Goal: Task Accomplishment & Management: Use online tool/utility

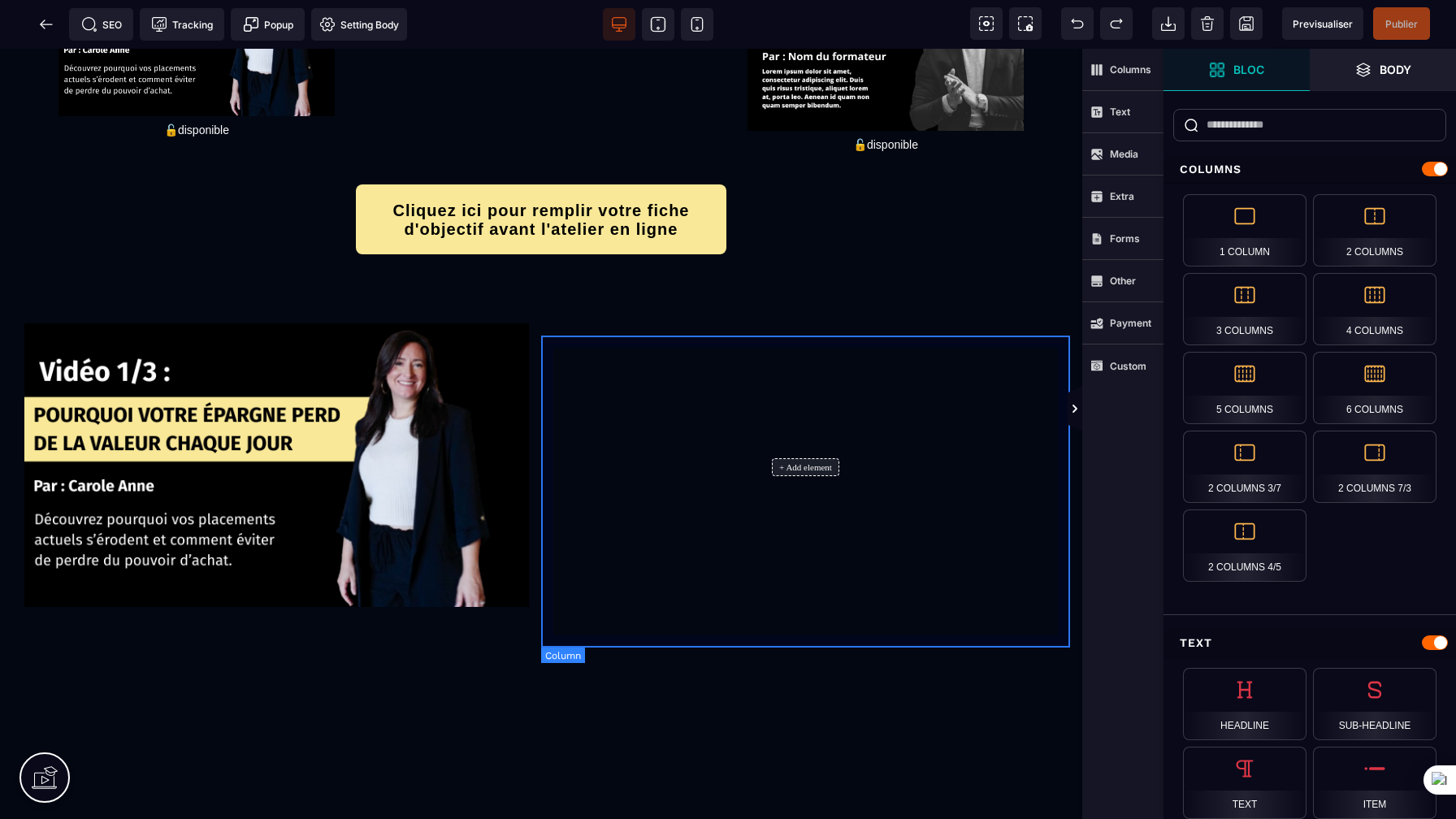
scroll to position [312, 0]
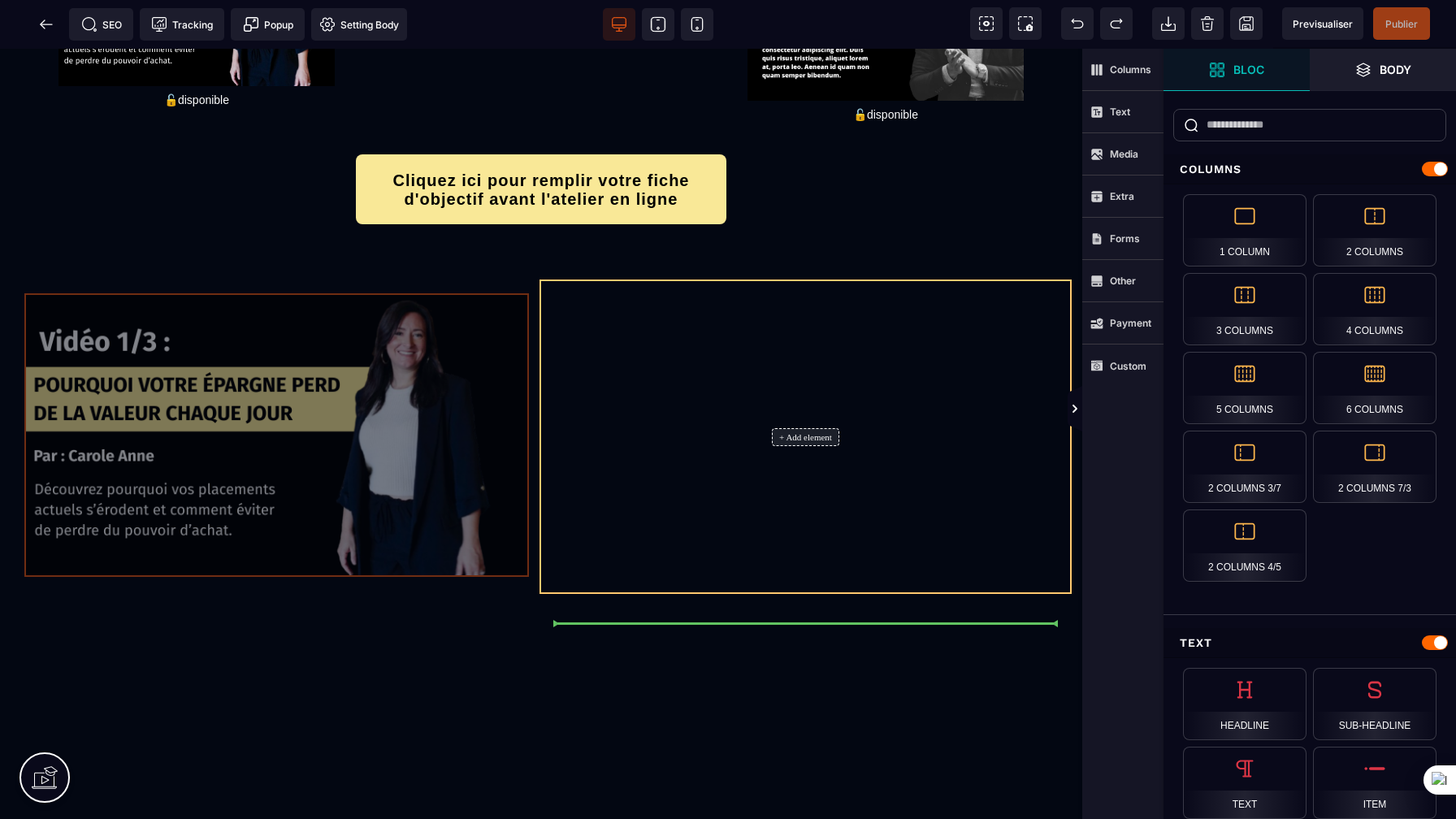
drag, startPoint x: 334, startPoint y: 499, endPoint x: 670, endPoint y: 487, distance: 336.2
select select
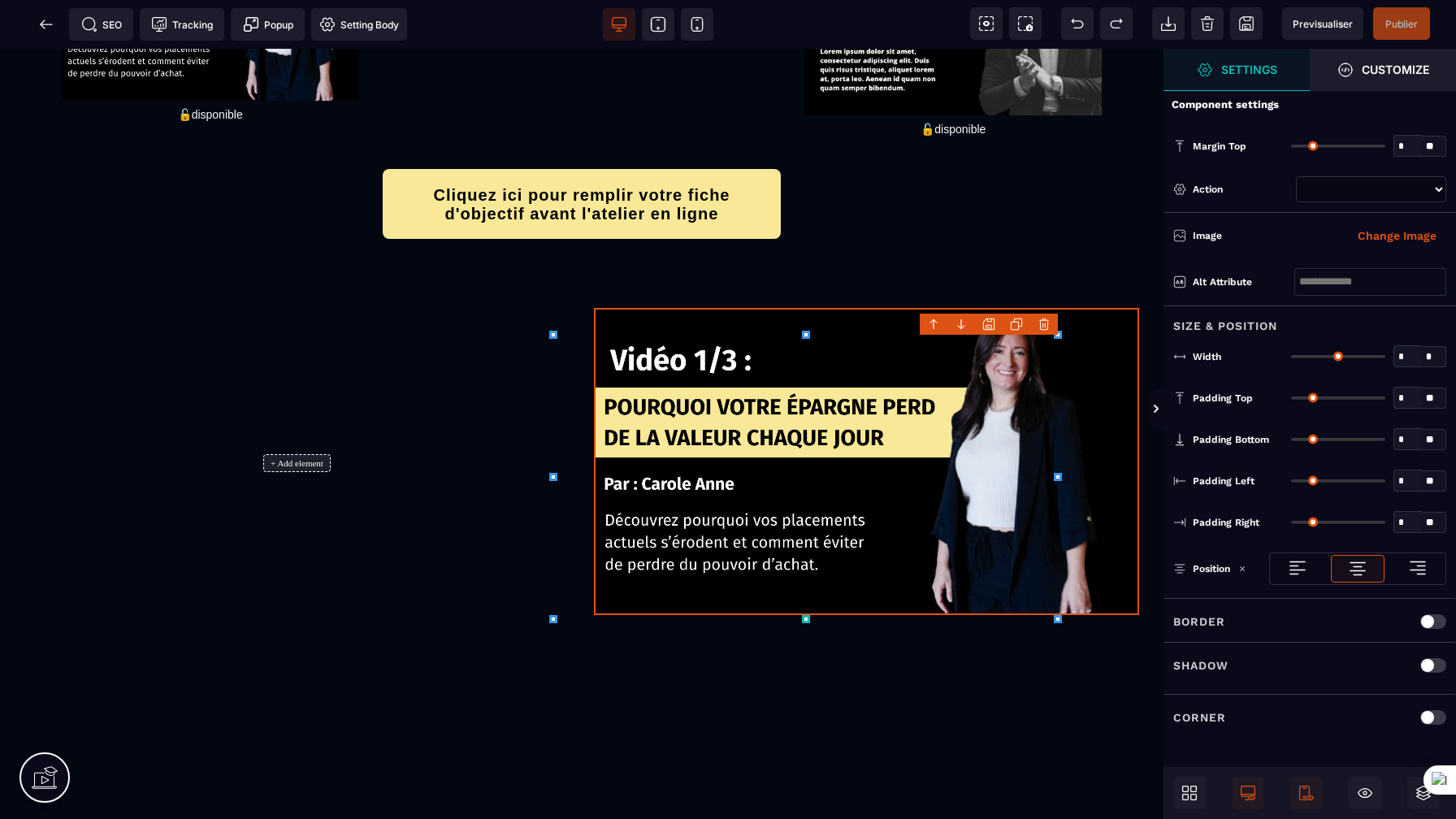
type input "*"
type input "***"
type input "*"
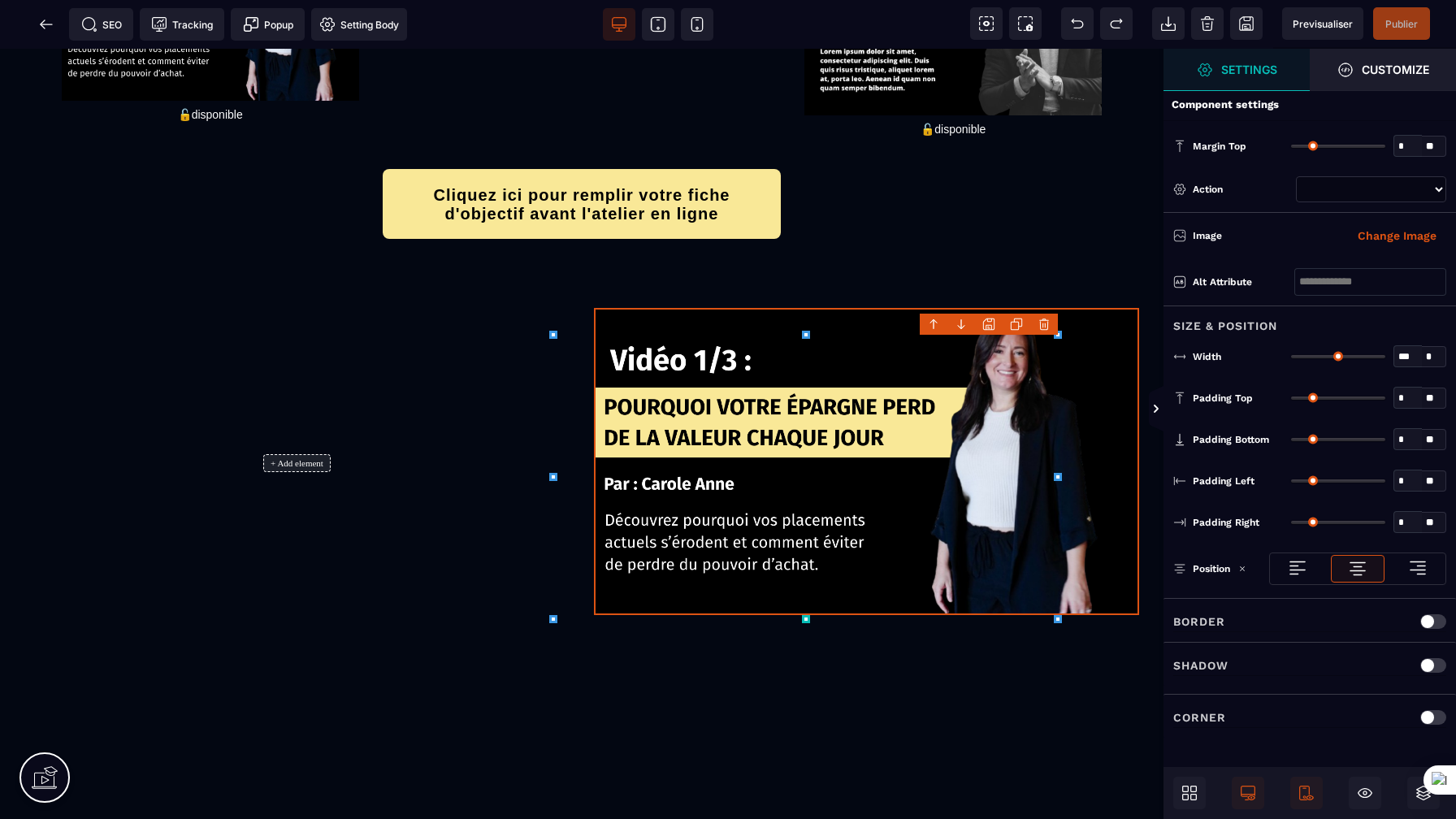
type input "*"
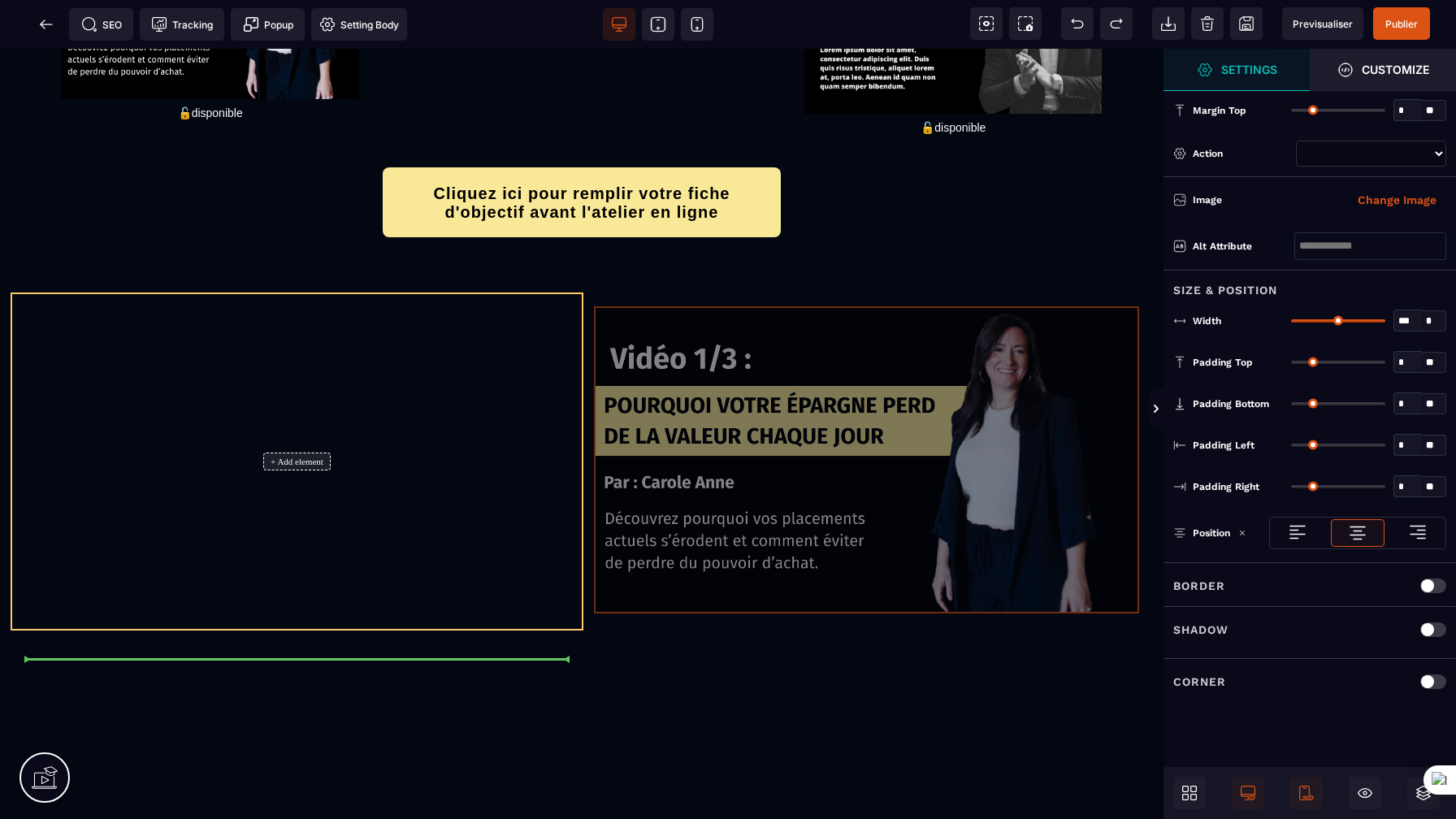
drag, startPoint x: 746, startPoint y: 522, endPoint x: 403, endPoint y: 513, distance: 343.1
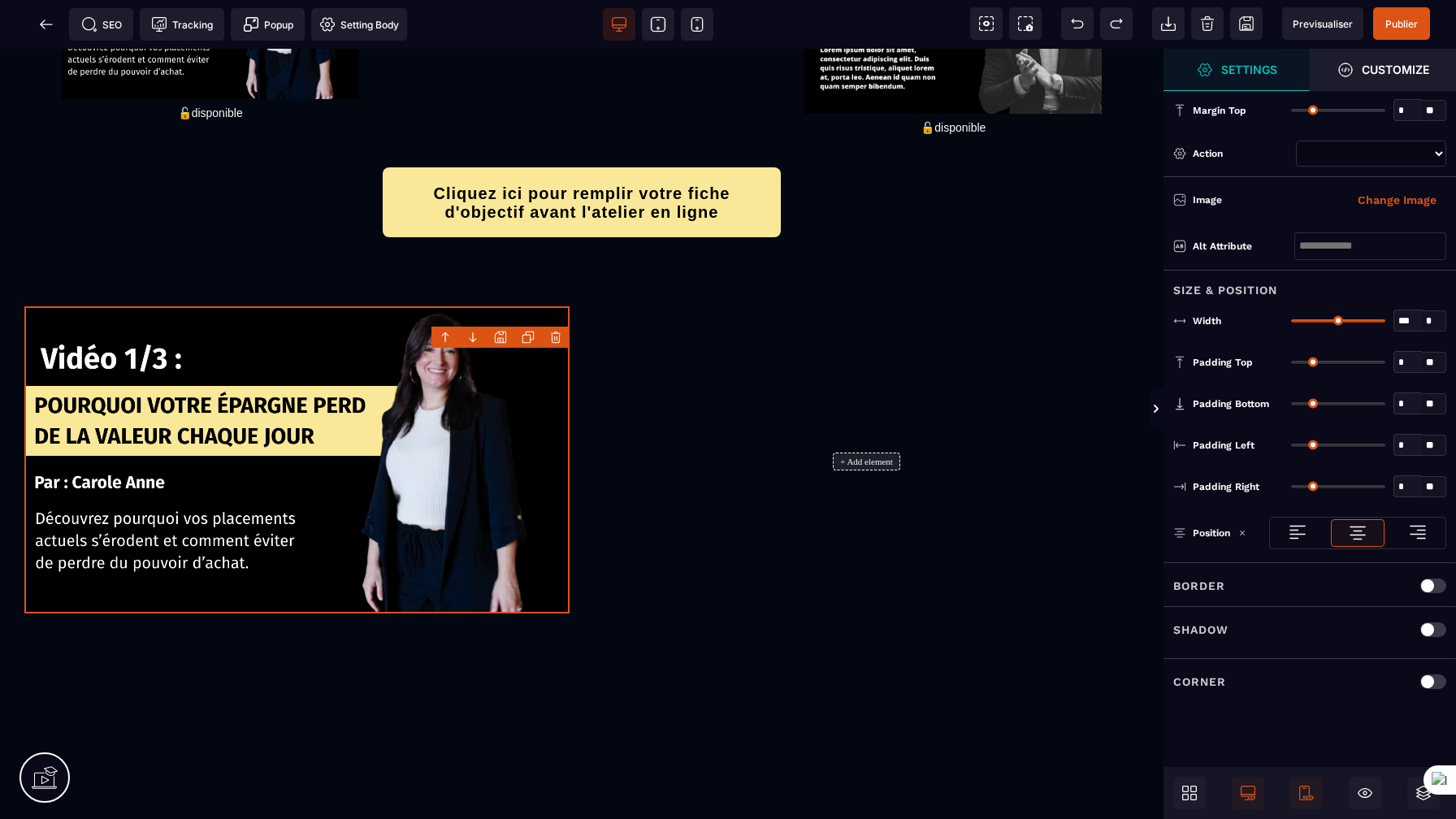
click at [878, 507] on div "+ Add element" at bounding box center [866, 461] width 545 height 310
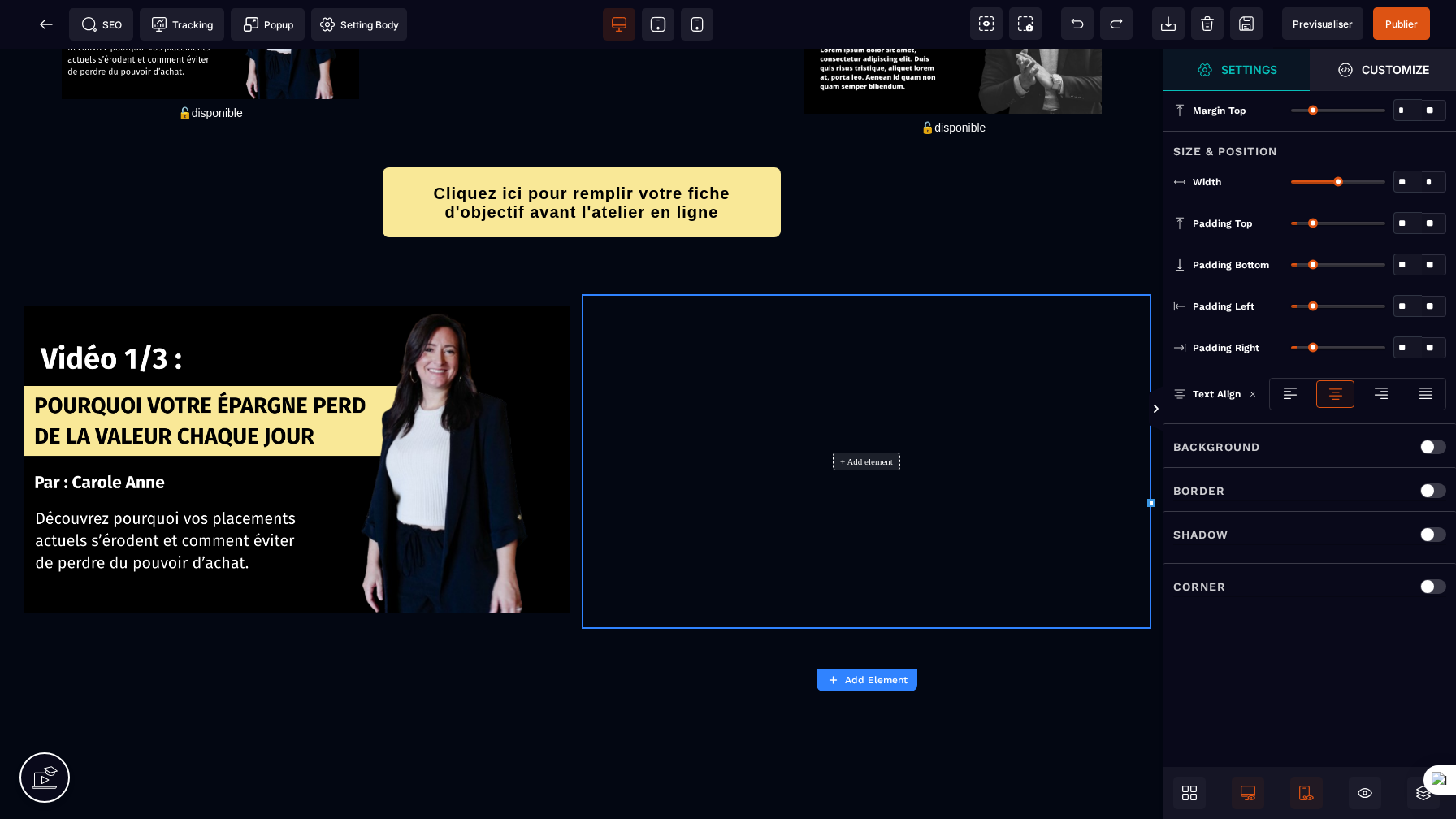
click at [869, 681] on strong "Add Element" at bounding box center [876, 680] width 62 height 12
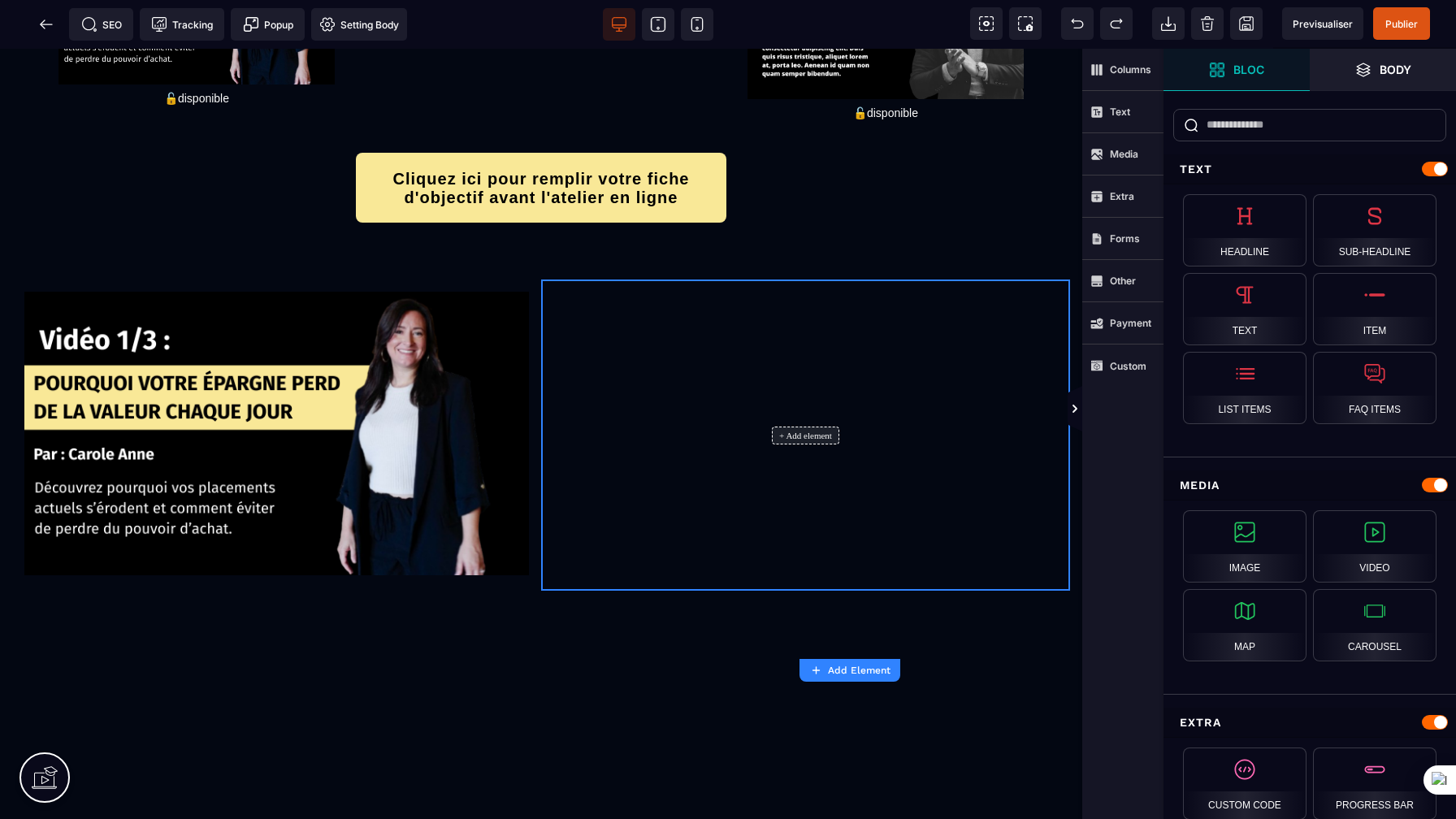
scroll to position [312, 0]
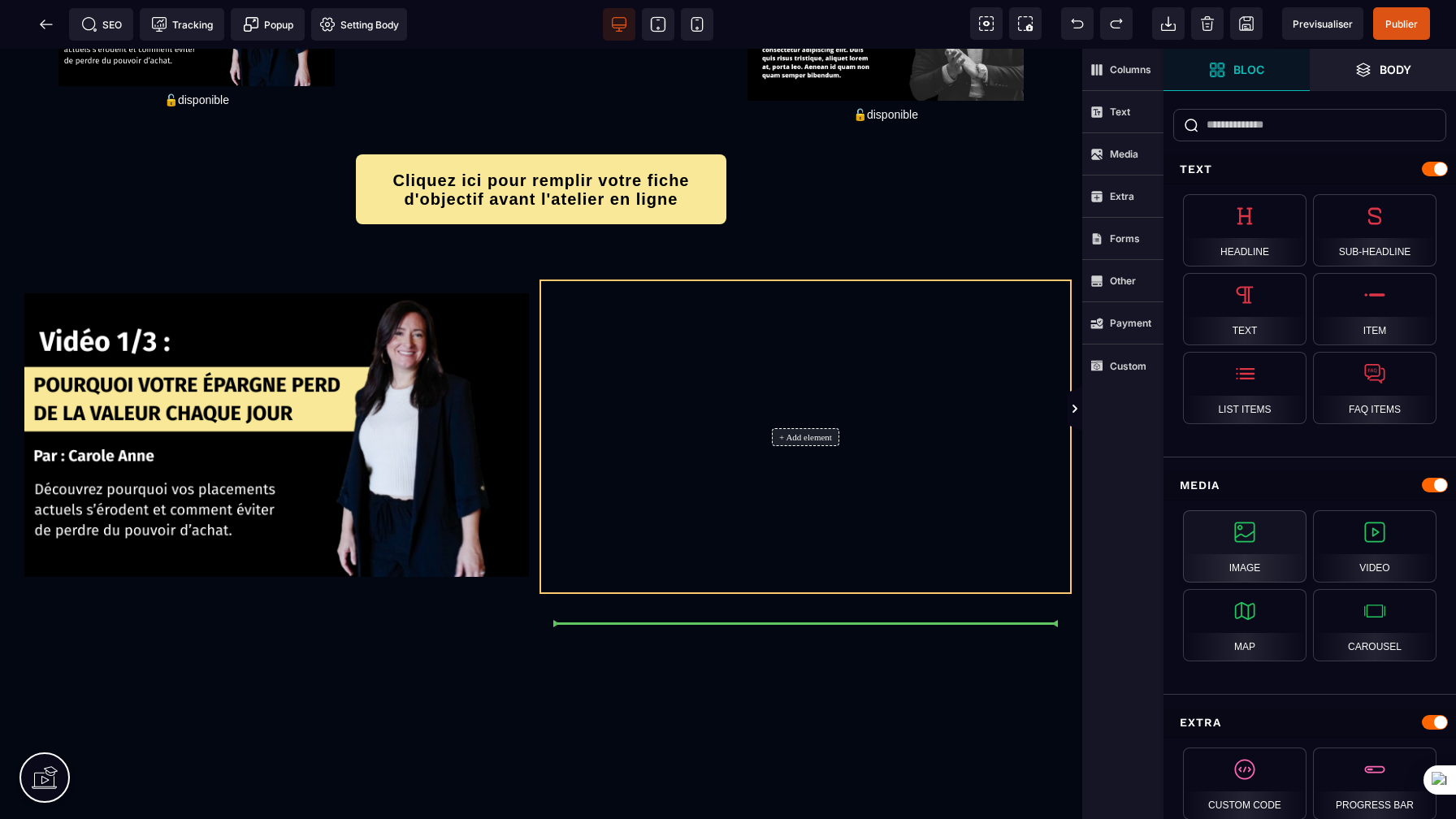
select select
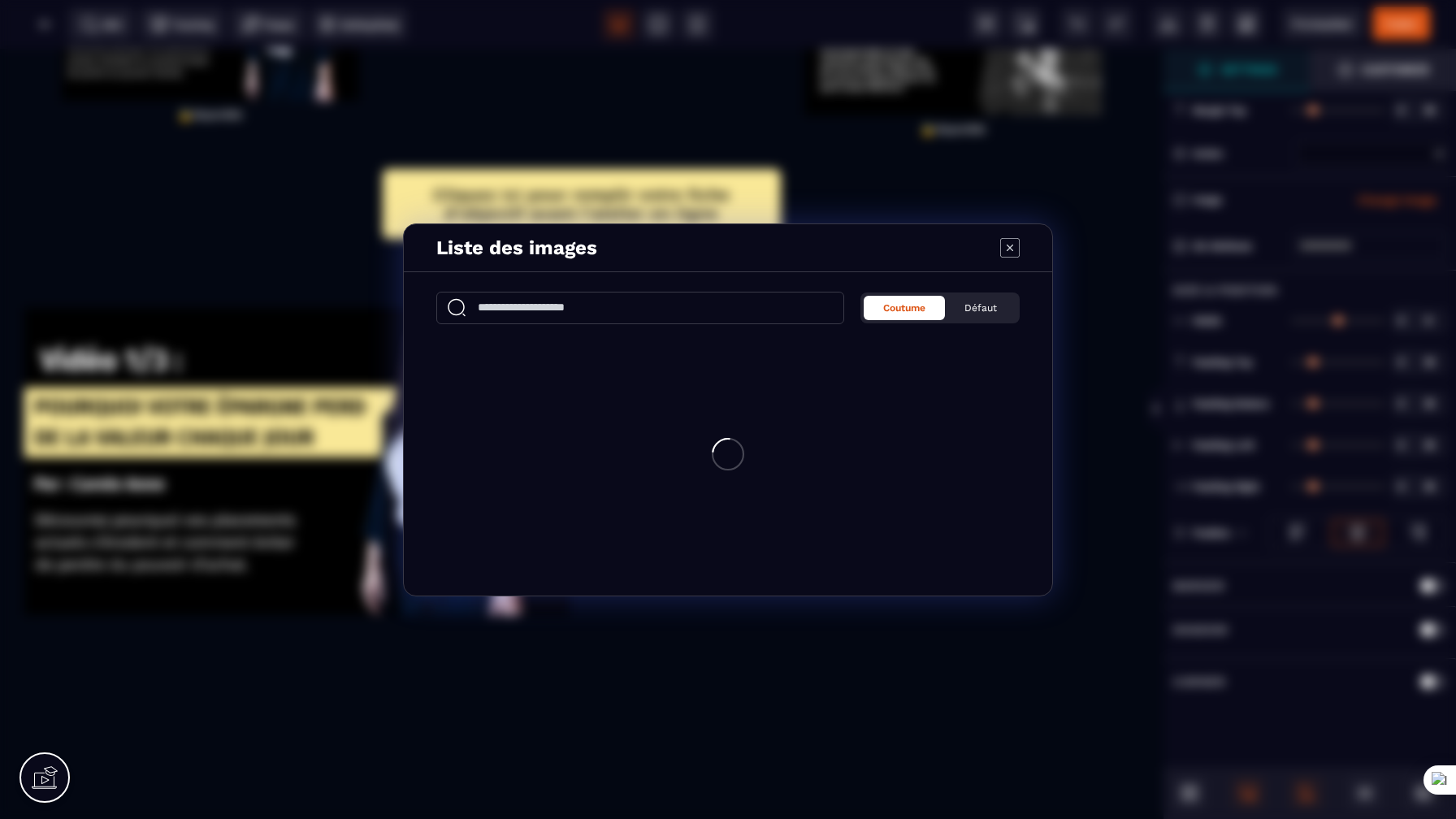
type input "*"
type input "***"
type input "*"
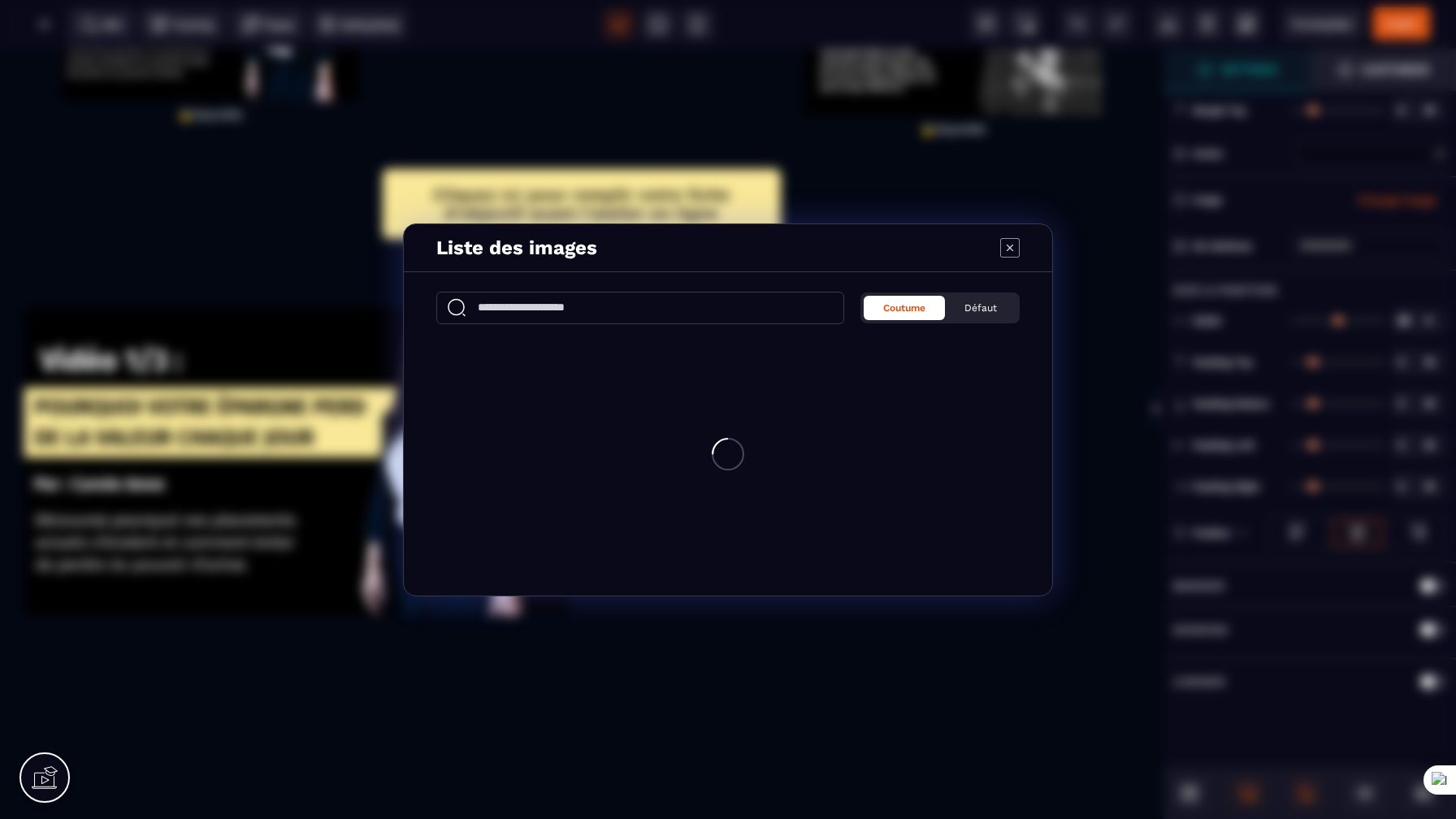
type input "*"
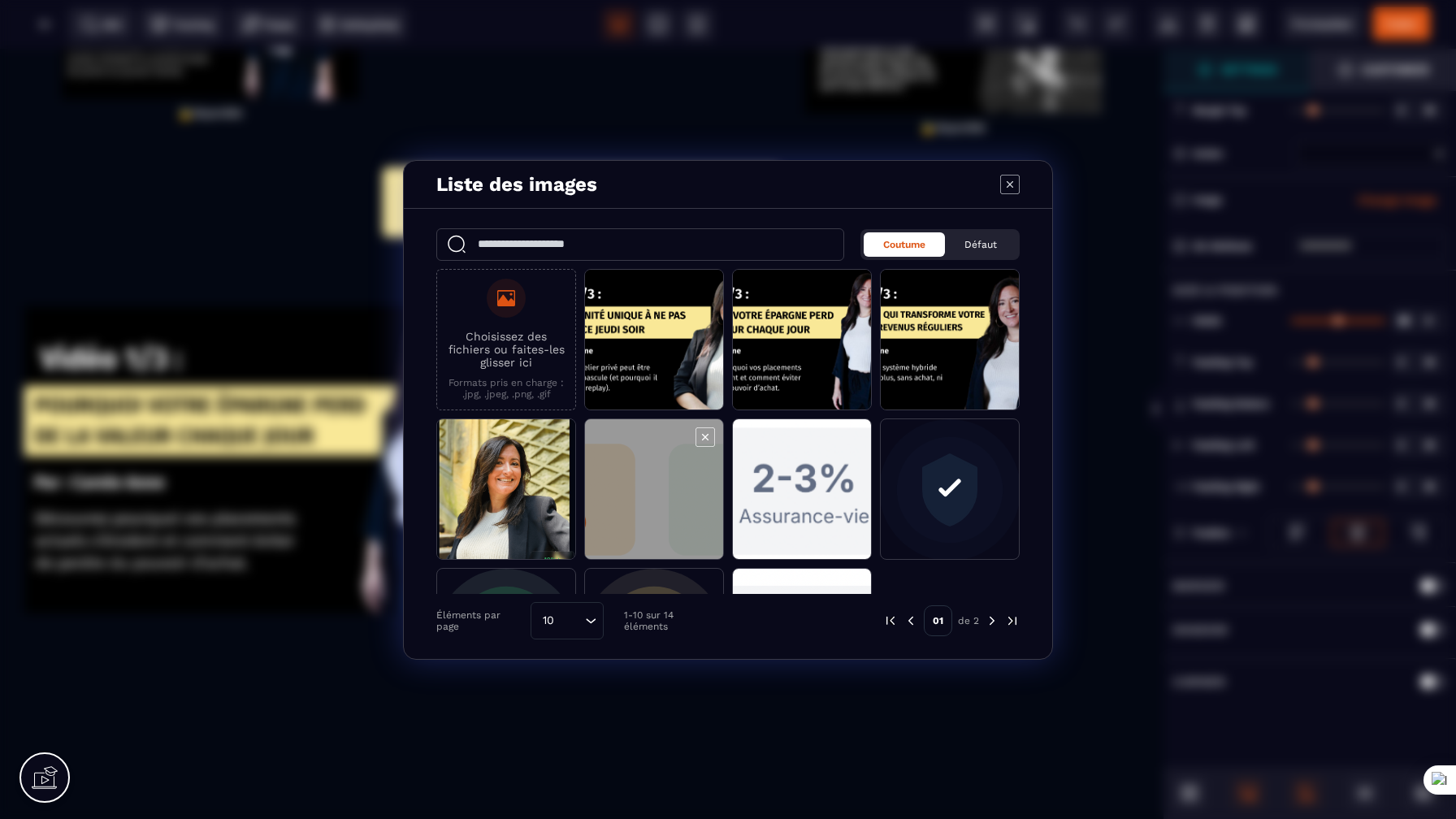
click at [662, 489] on span "Modal window" at bounding box center [653, 490] width 138 height 142
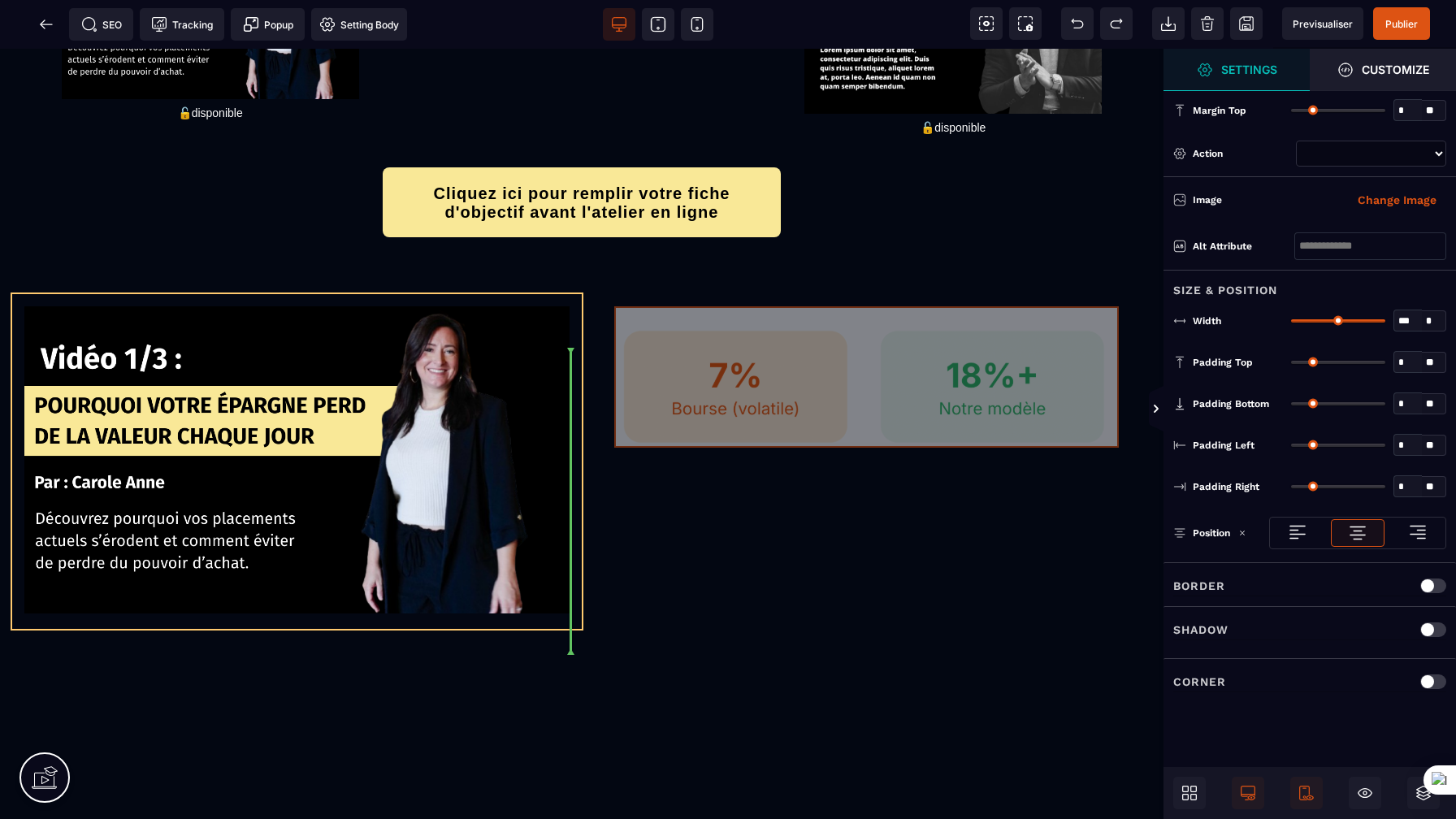
drag, startPoint x: 870, startPoint y: 439, endPoint x: 559, endPoint y: 482, distance: 314.0
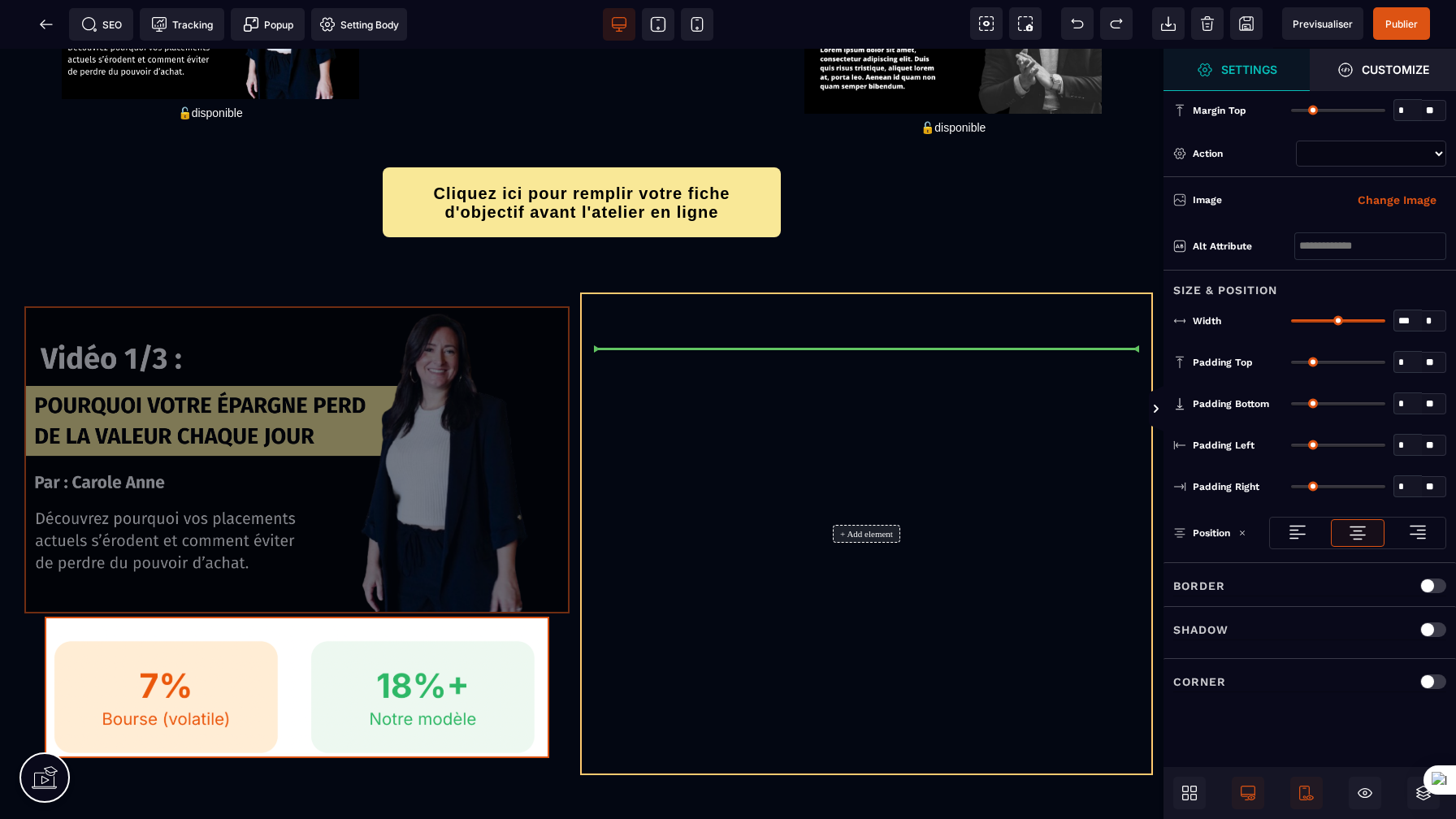
drag, startPoint x: 403, startPoint y: 501, endPoint x: 847, endPoint y: 549, distance: 446.6
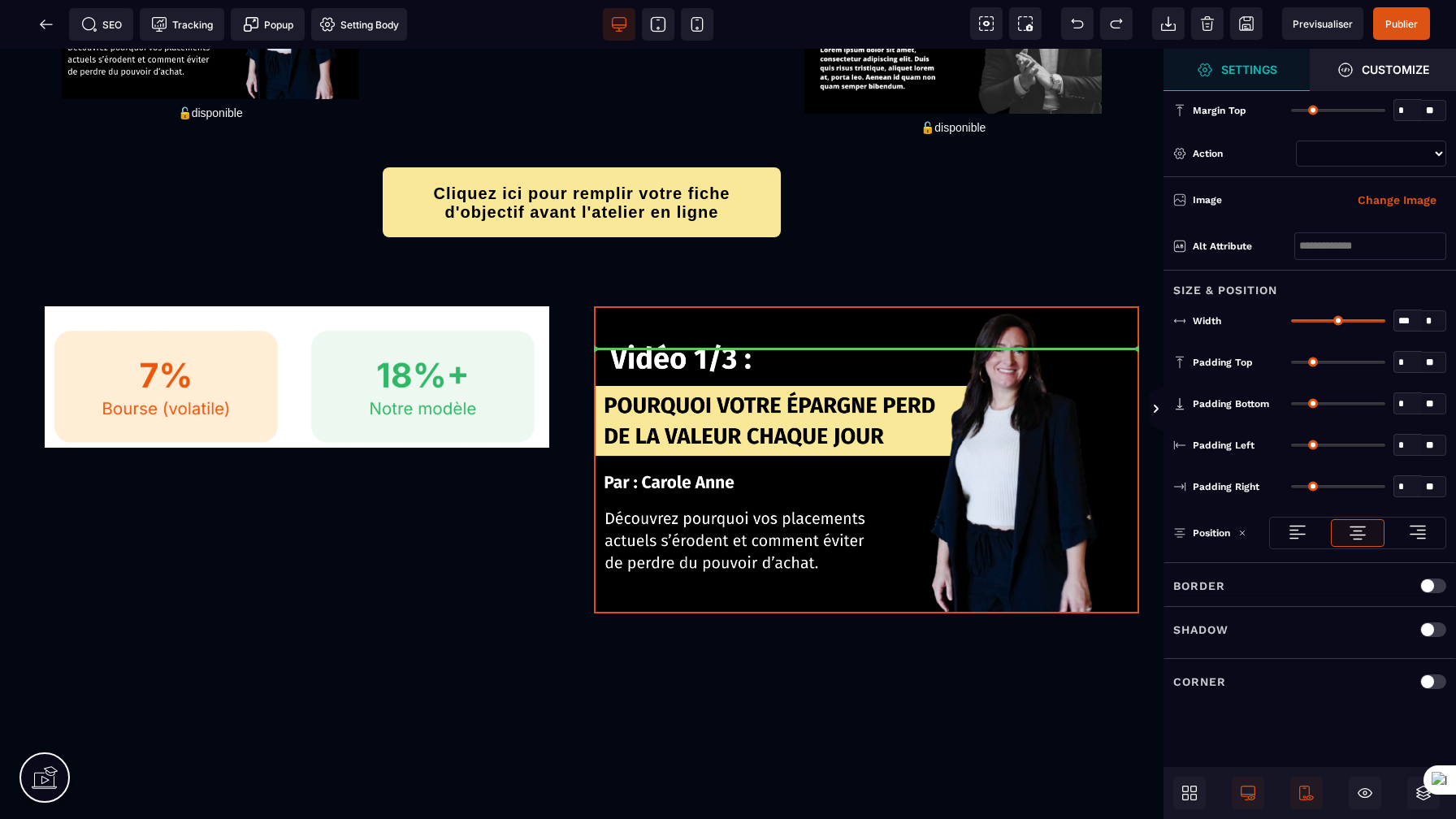
select select
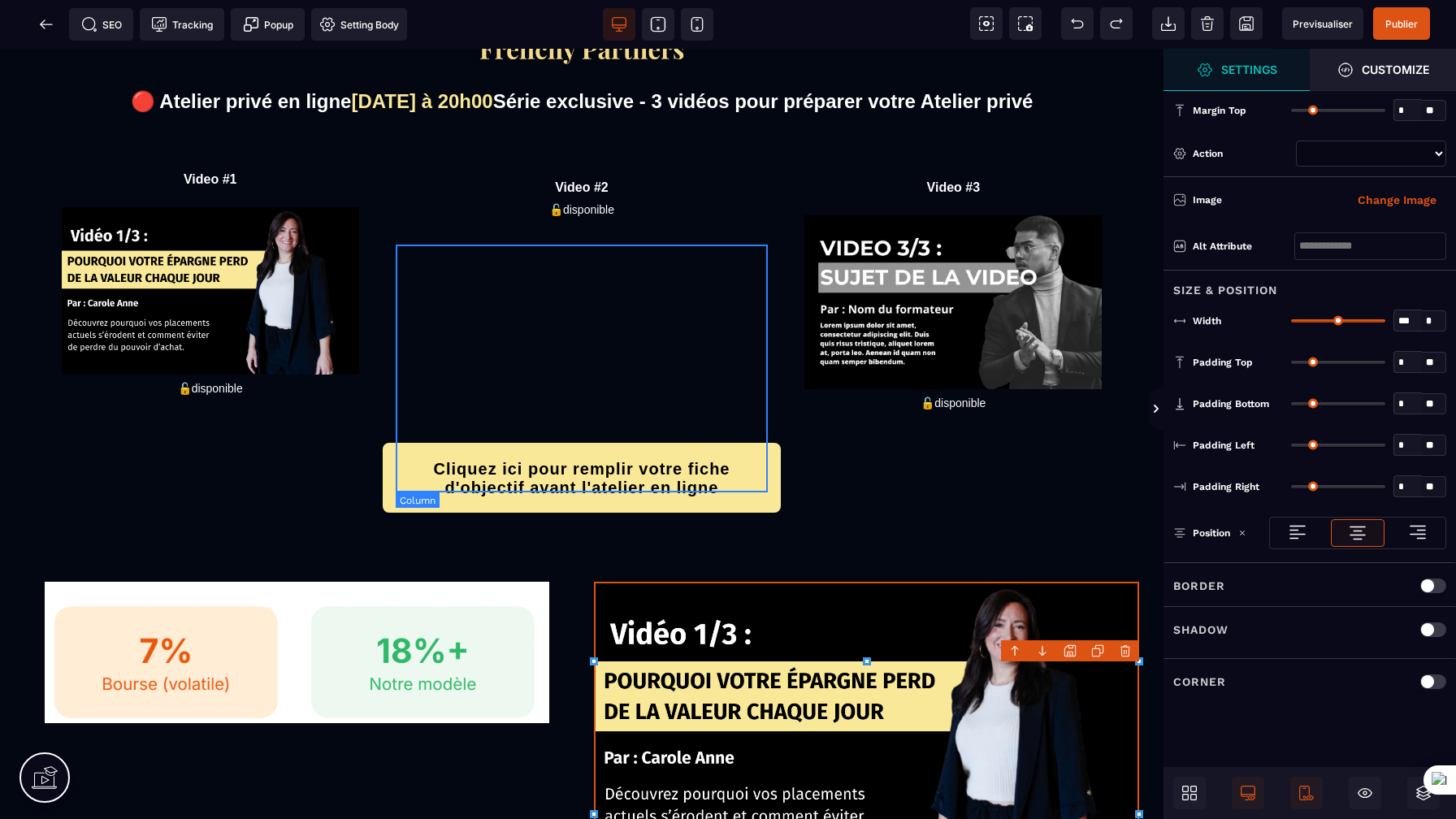
scroll to position [0, 0]
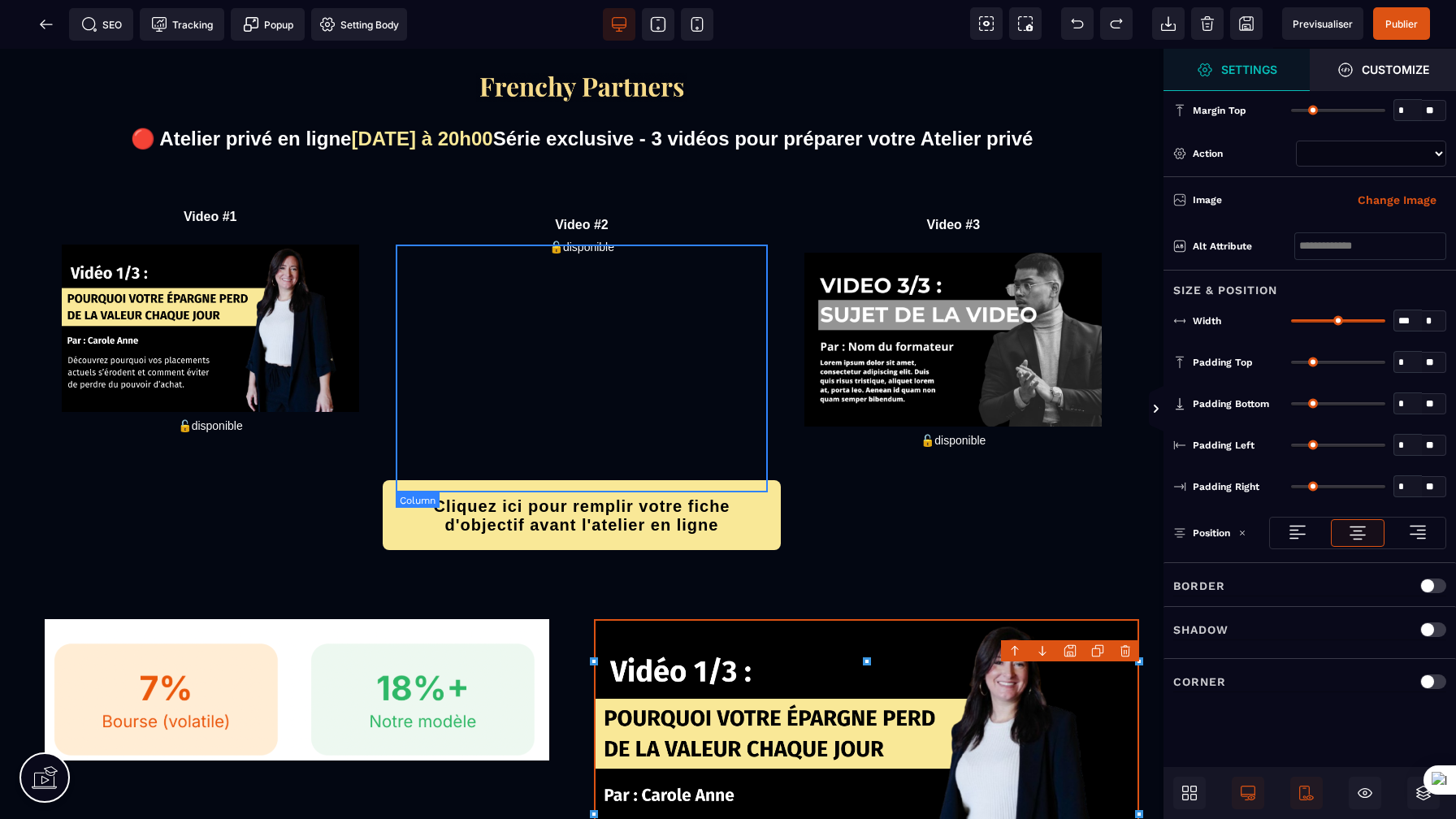
click at [618, 396] on div "Video #2 🔓disponible" at bounding box center [581, 328] width 371 height 247
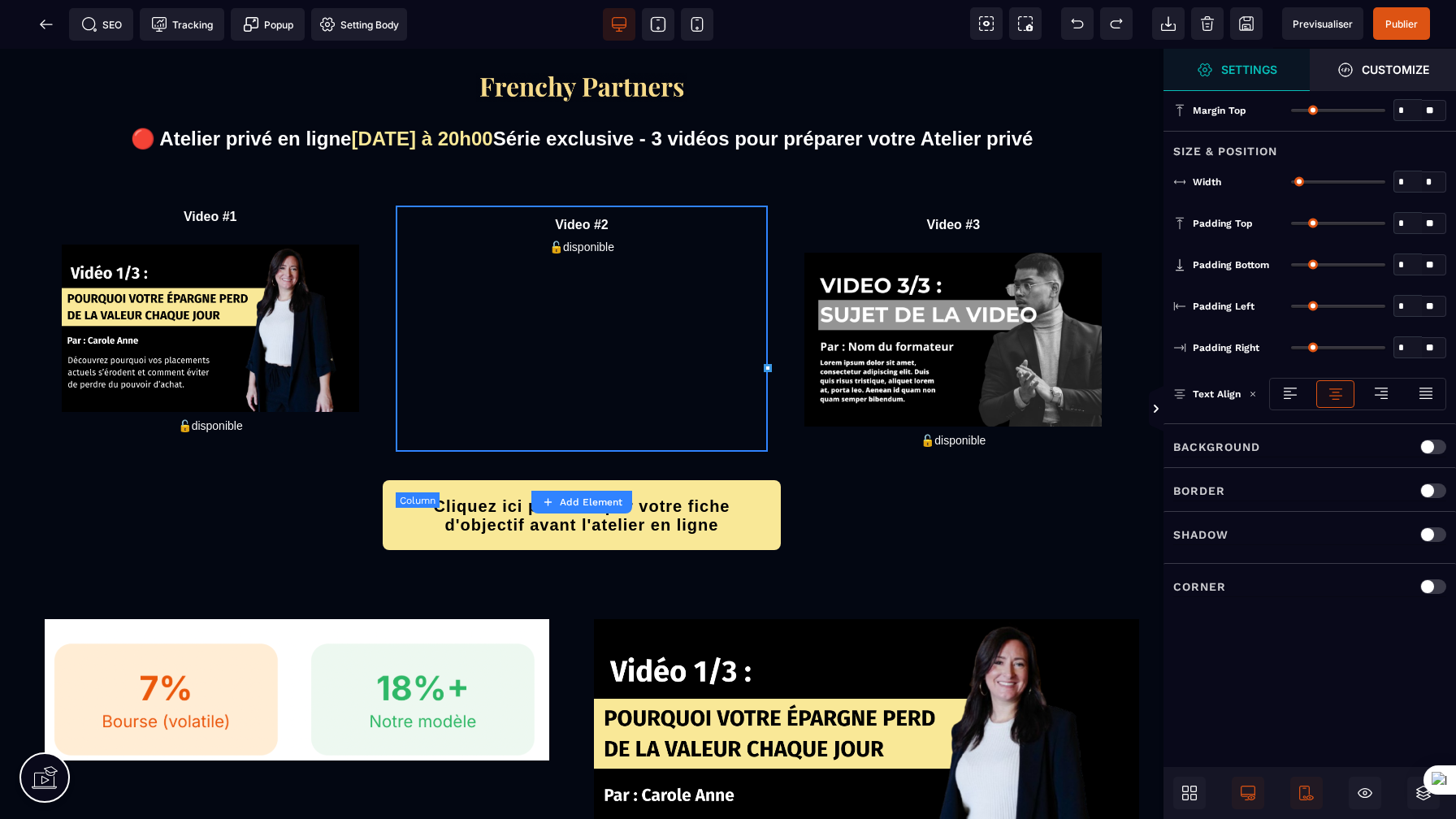
type input "*"
type input "***"
type input "*"
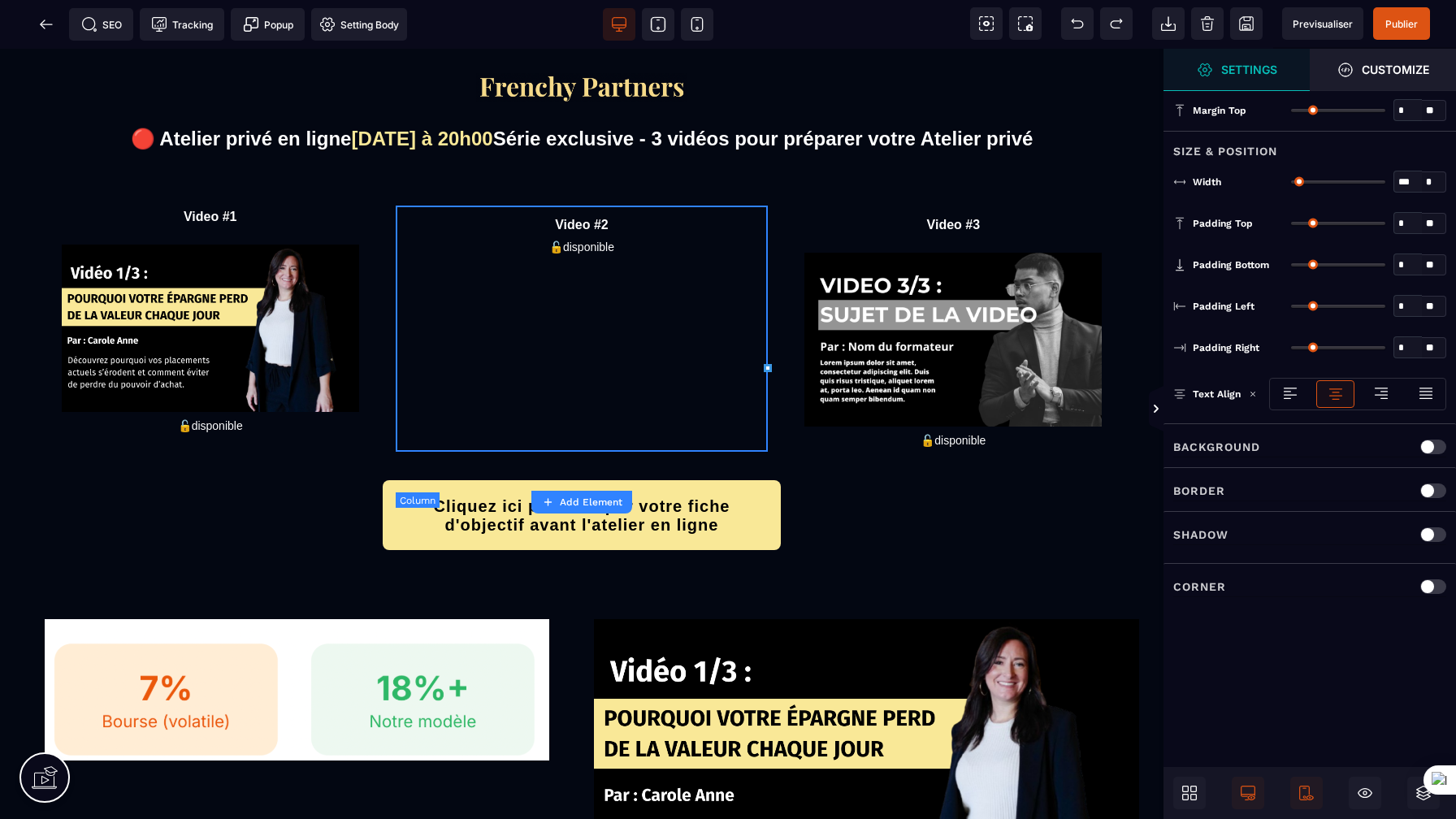
type input "*"
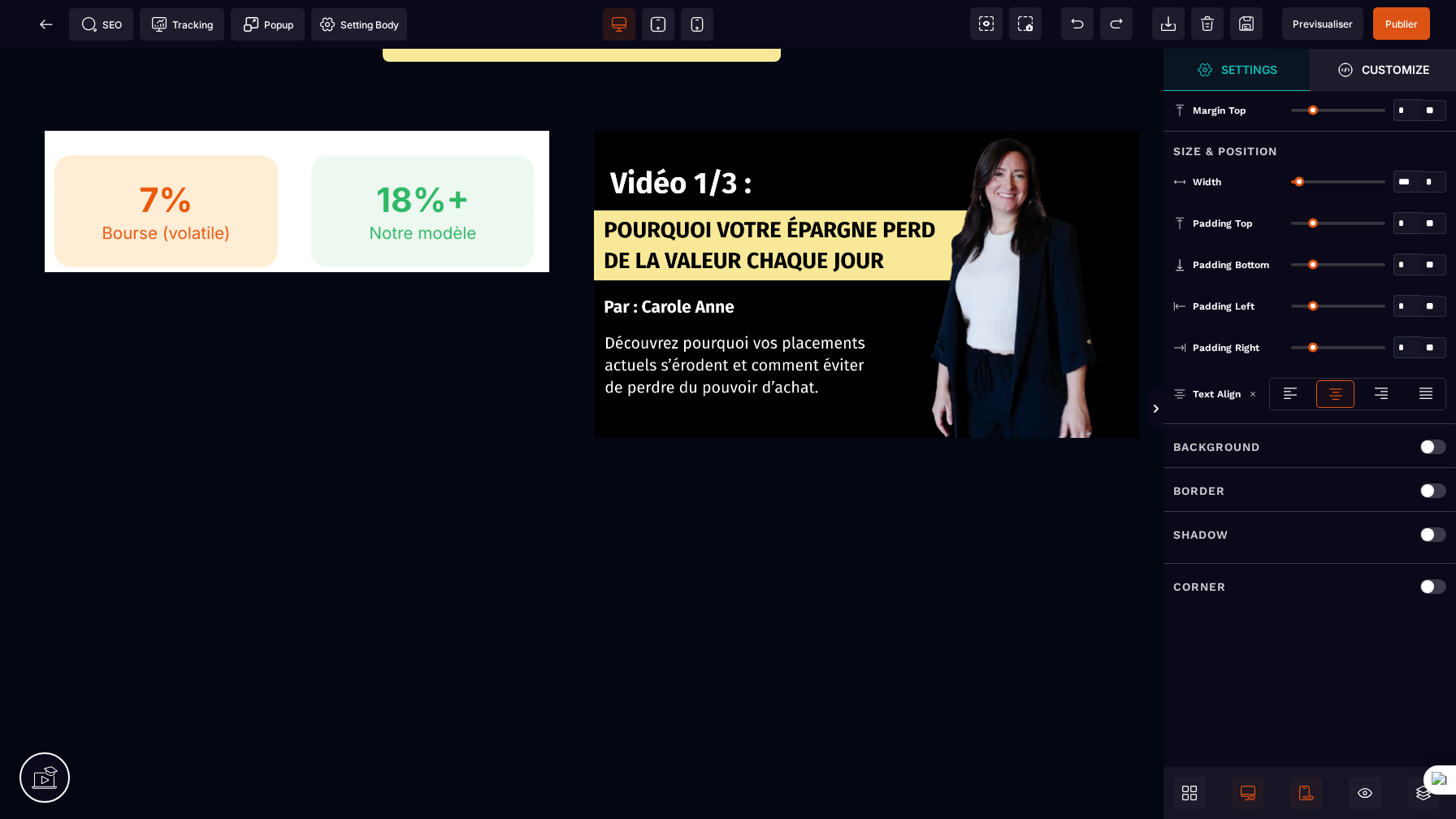
scroll to position [492, 0]
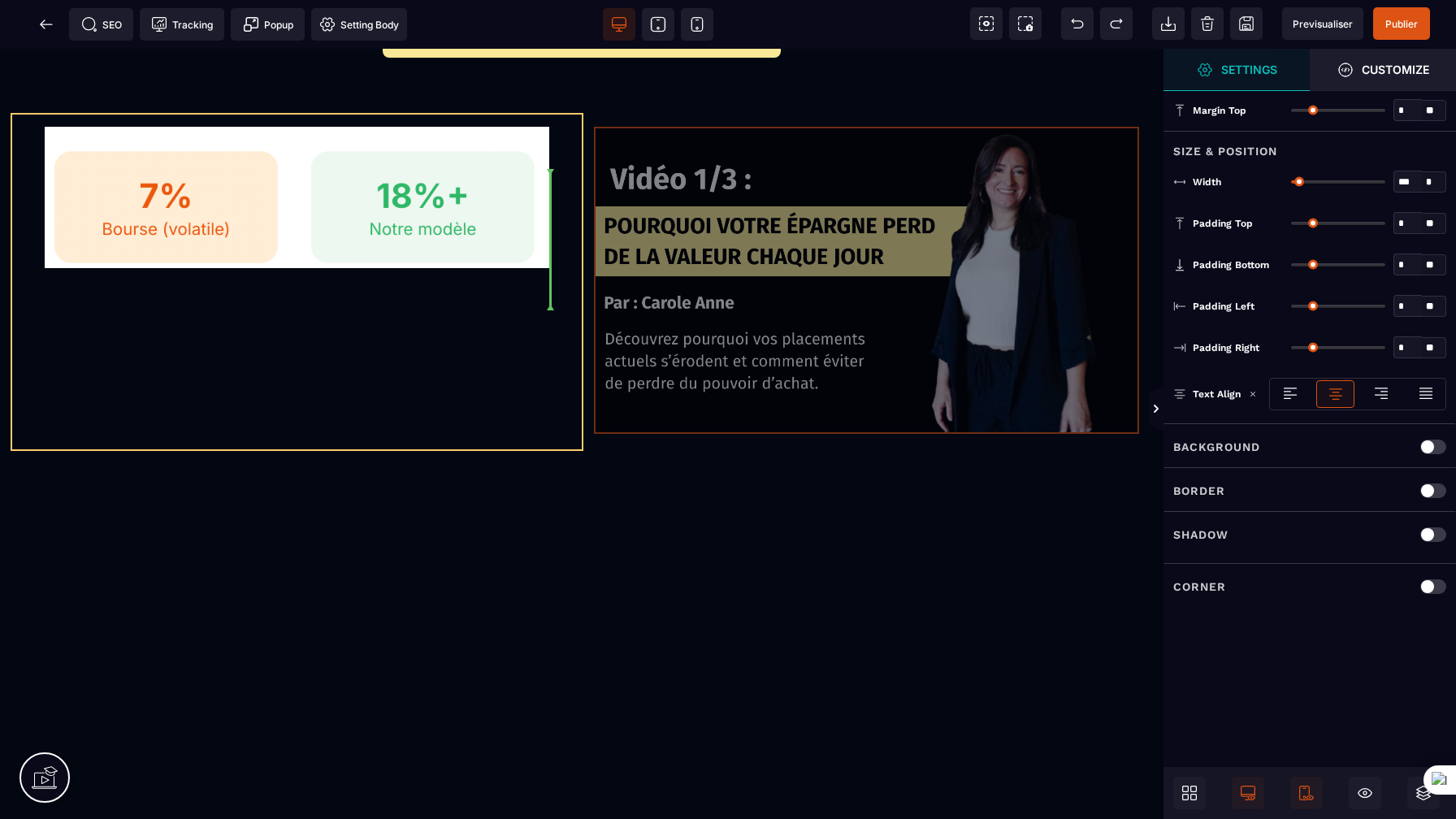
drag, startPoint x: 889, startPoint y: 304, endPoint x: 447, endPoint y: 367, distance: 446.5
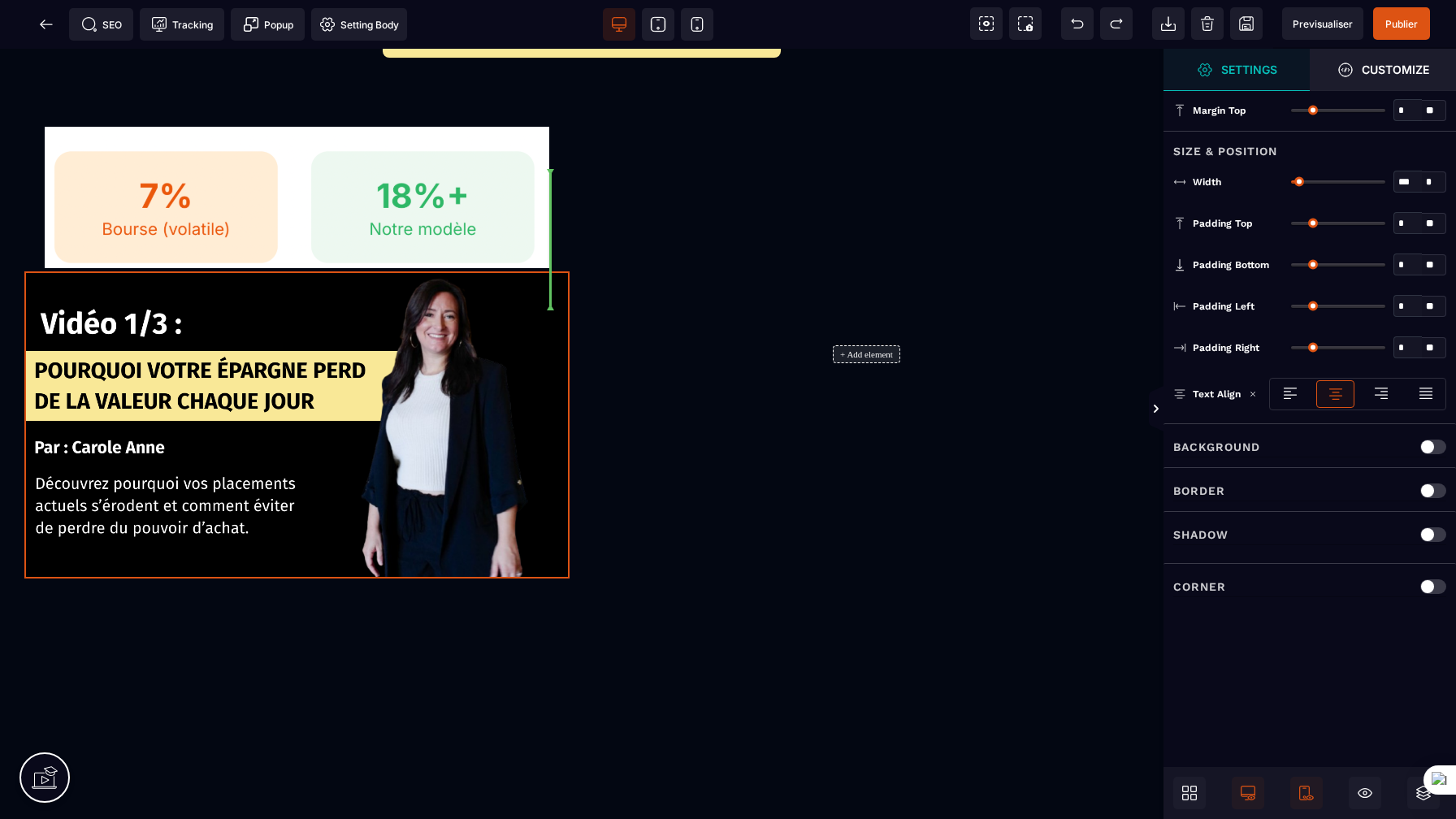
select select
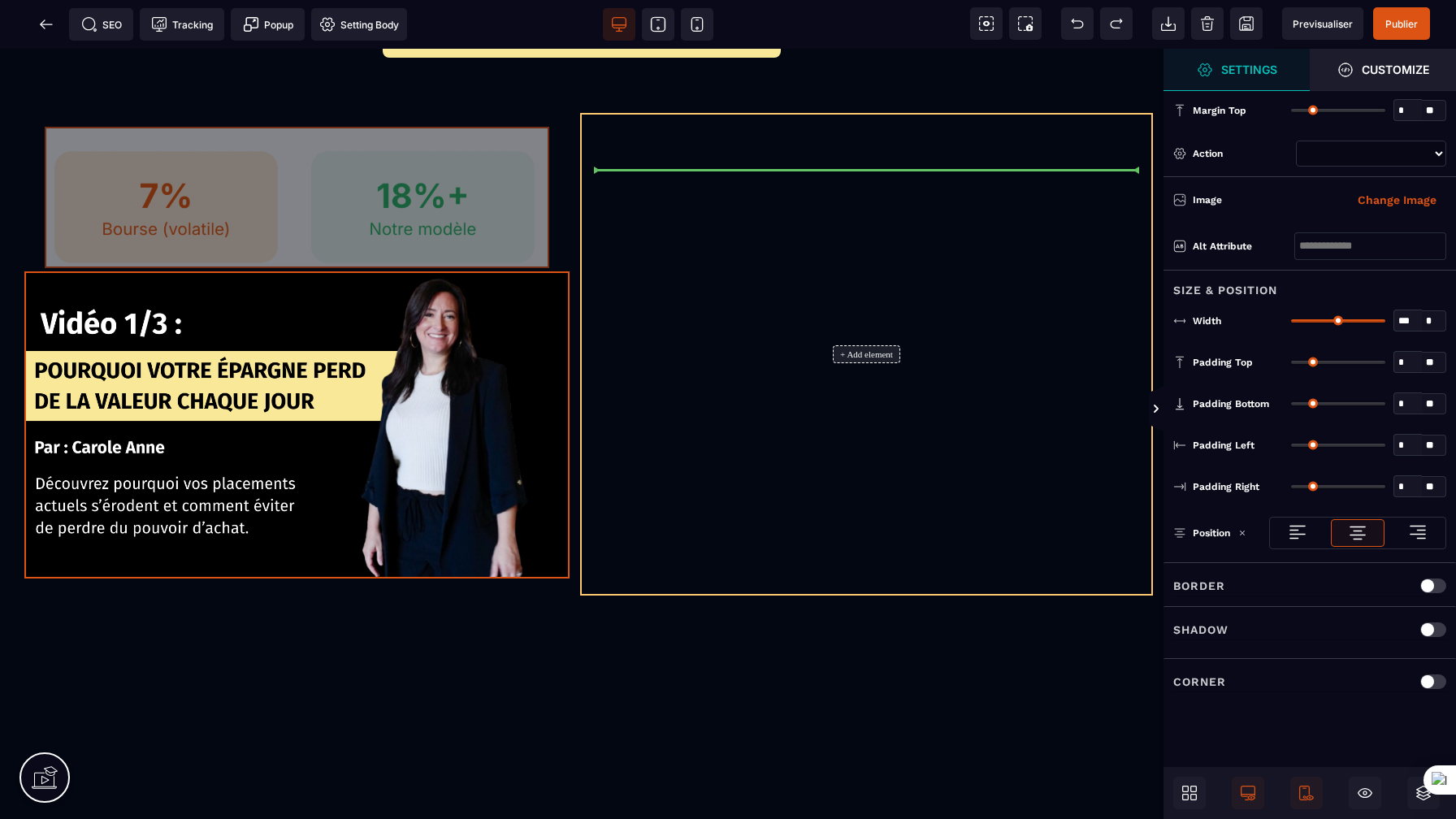
drag, startPoint x: 436, startPoint y: 239, endPoint x: 769, endPoint y: 252, distance: 333.3
select select
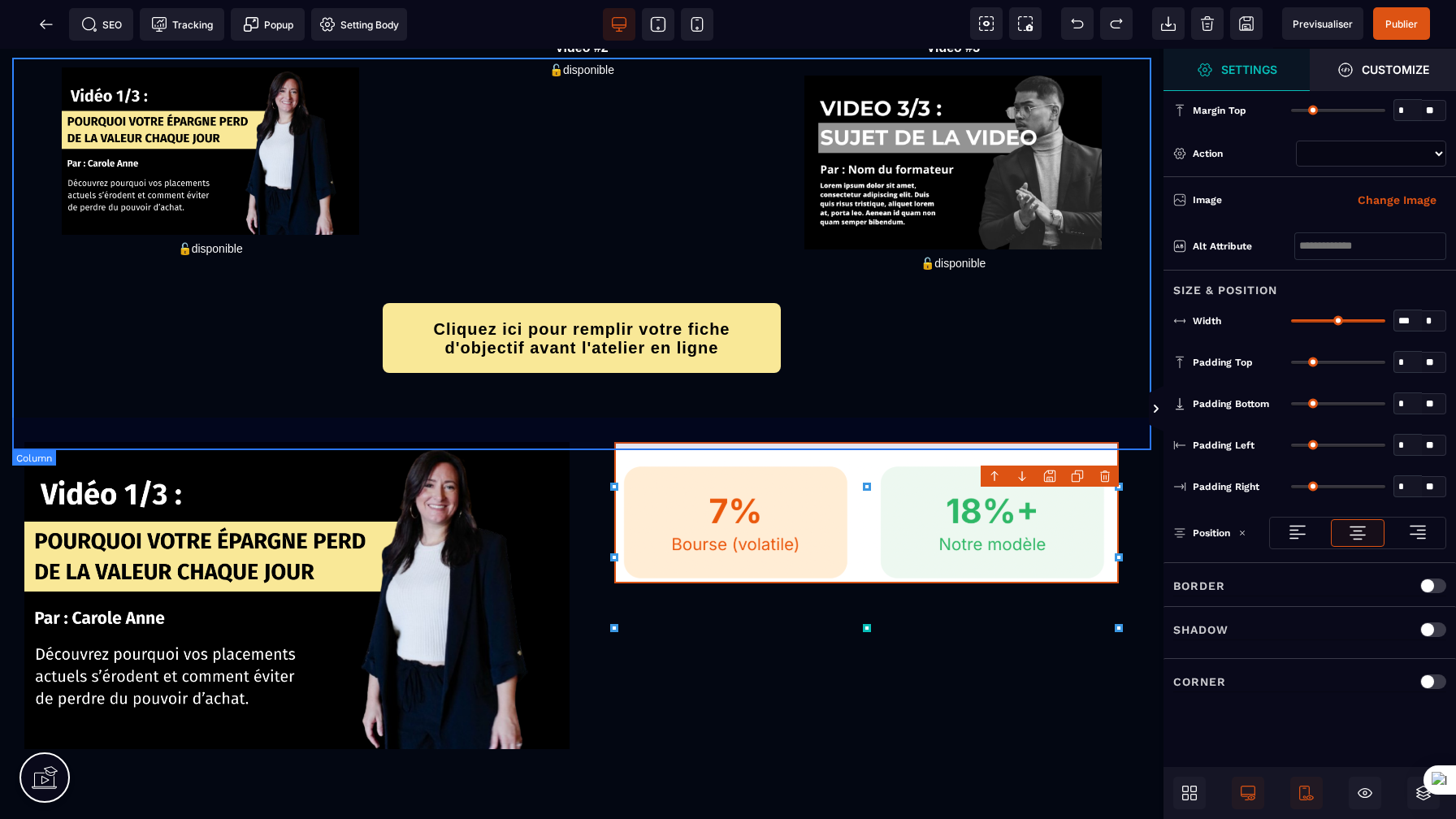
scroll to position [174, 0]
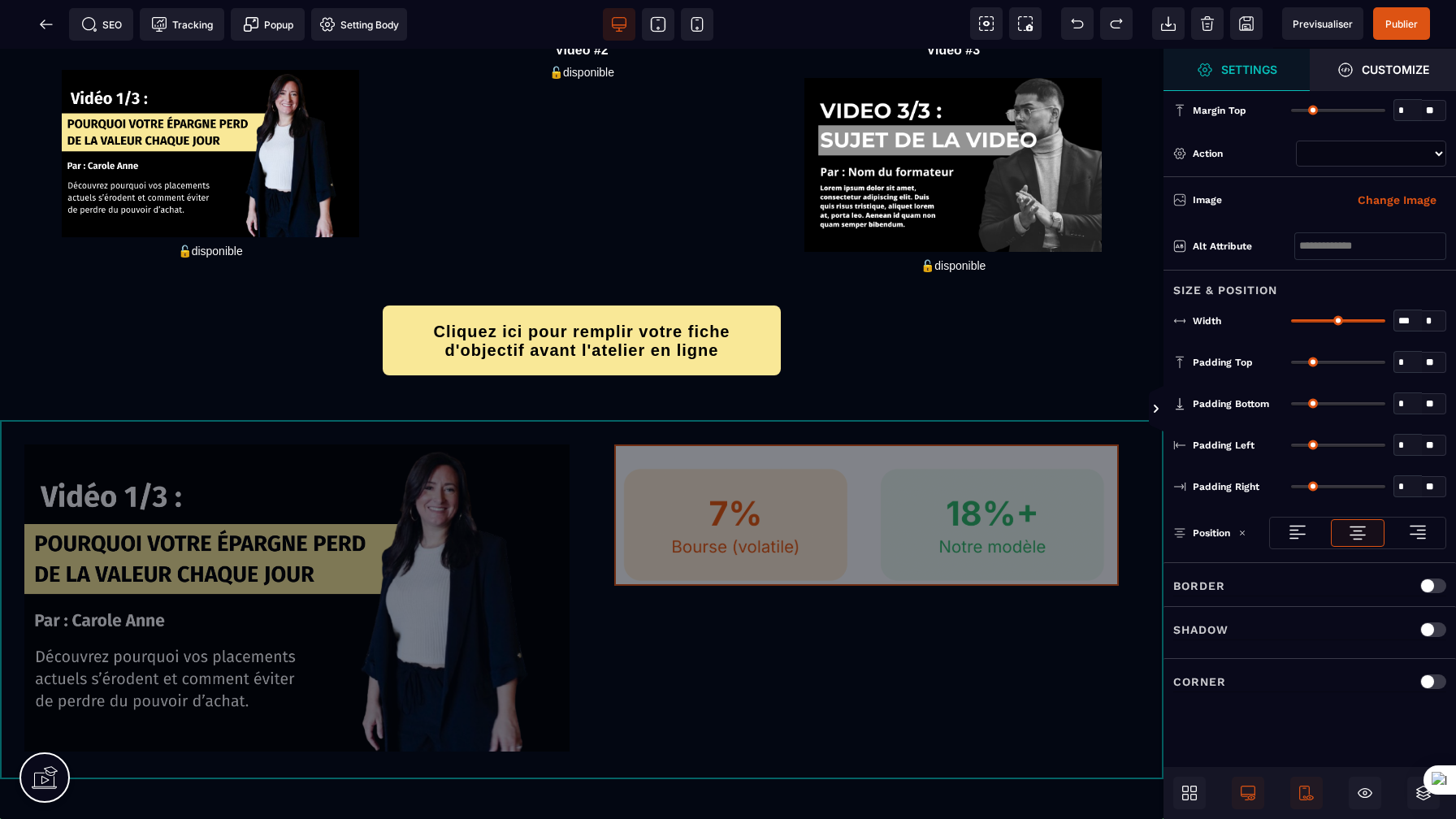
drag, startPoint x: 611, startPoint y: 709, endPoint x: 624, endPoint y: 696, distance: 18.4
click at [624, 696] on div "🔴 Atelier privé en ligne [DATE] à 20h00 Série exclusive - 3 vidéos pour prépare…" at bounding box center [581, 618] width 1163 height 1487
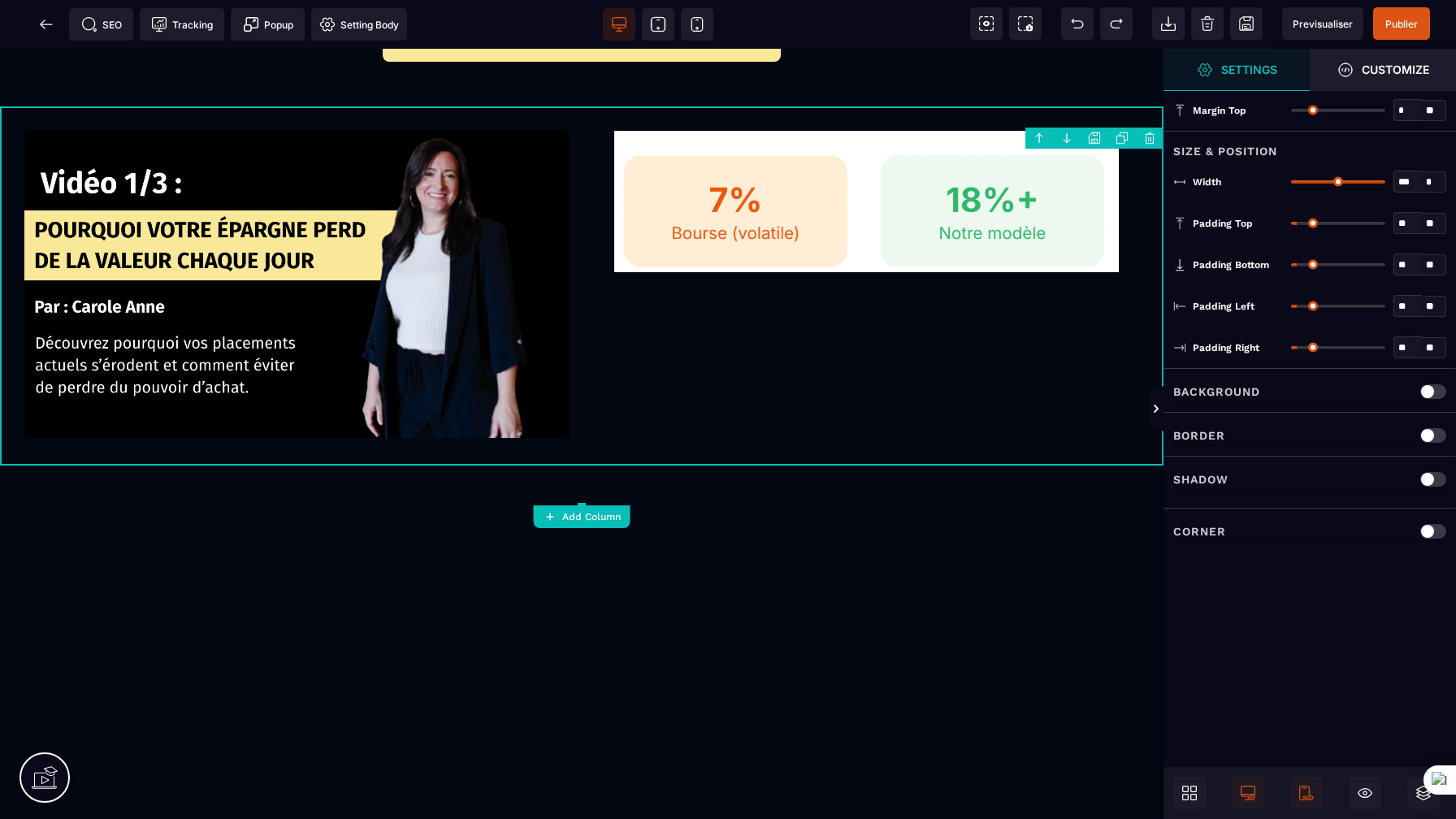
scroll to position [499, 0]
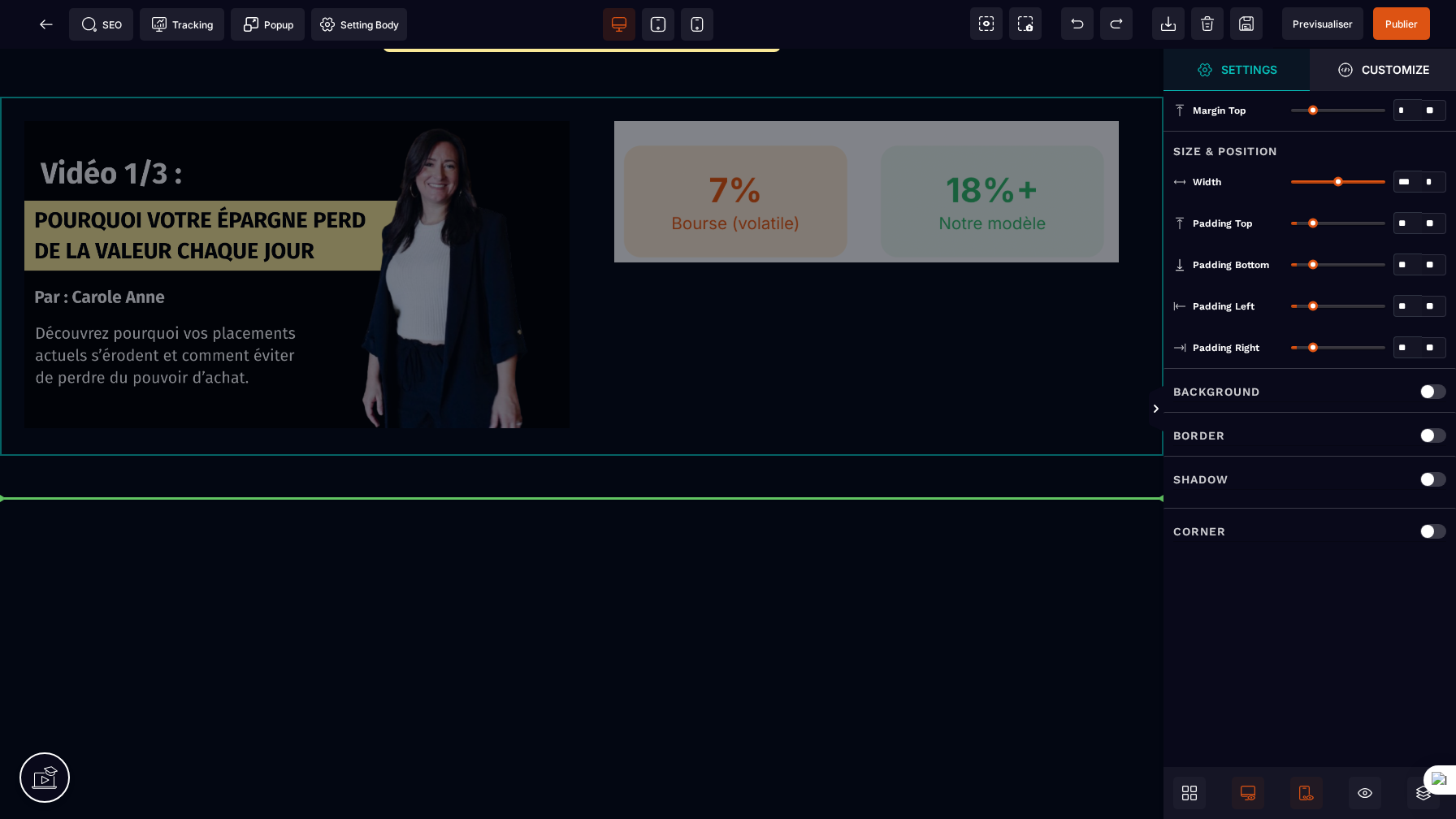
drag, startPoint x: 645, startPoint y: 440, endPoint x: 373, endPoint y: 434, distance: 272.1
click at [373, 434] on div "🔴 Atelier privé en ligne [DATE] à 20h00 Série exclusive - 3 vidéos pour prépare…" at bounding box center [581, 294] width 1163 height 1487
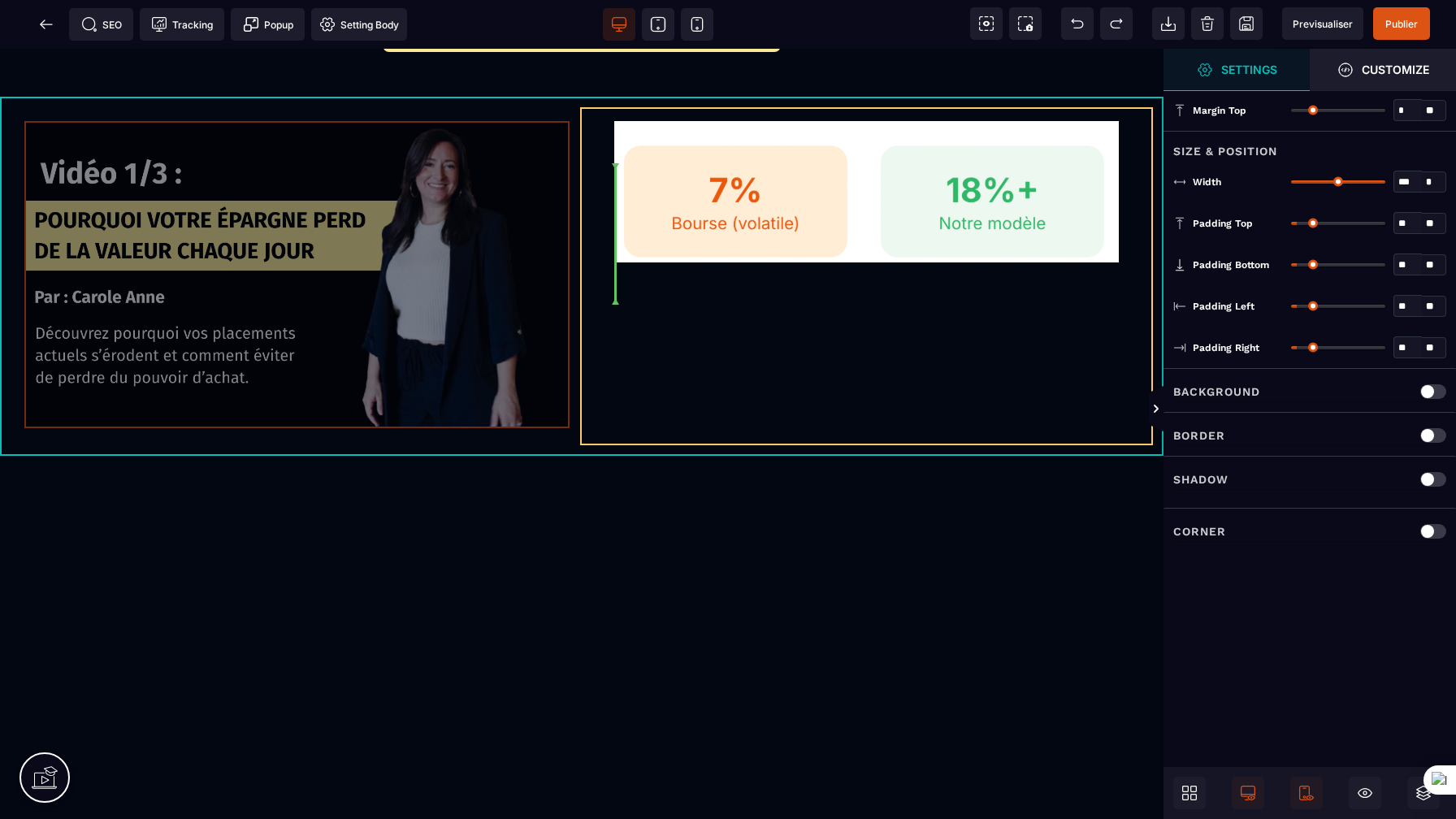
drag, startPoint x: 368, startPoint y: 362, endPoint x: 637, endPoint y: 367, distance: 269.0
select select
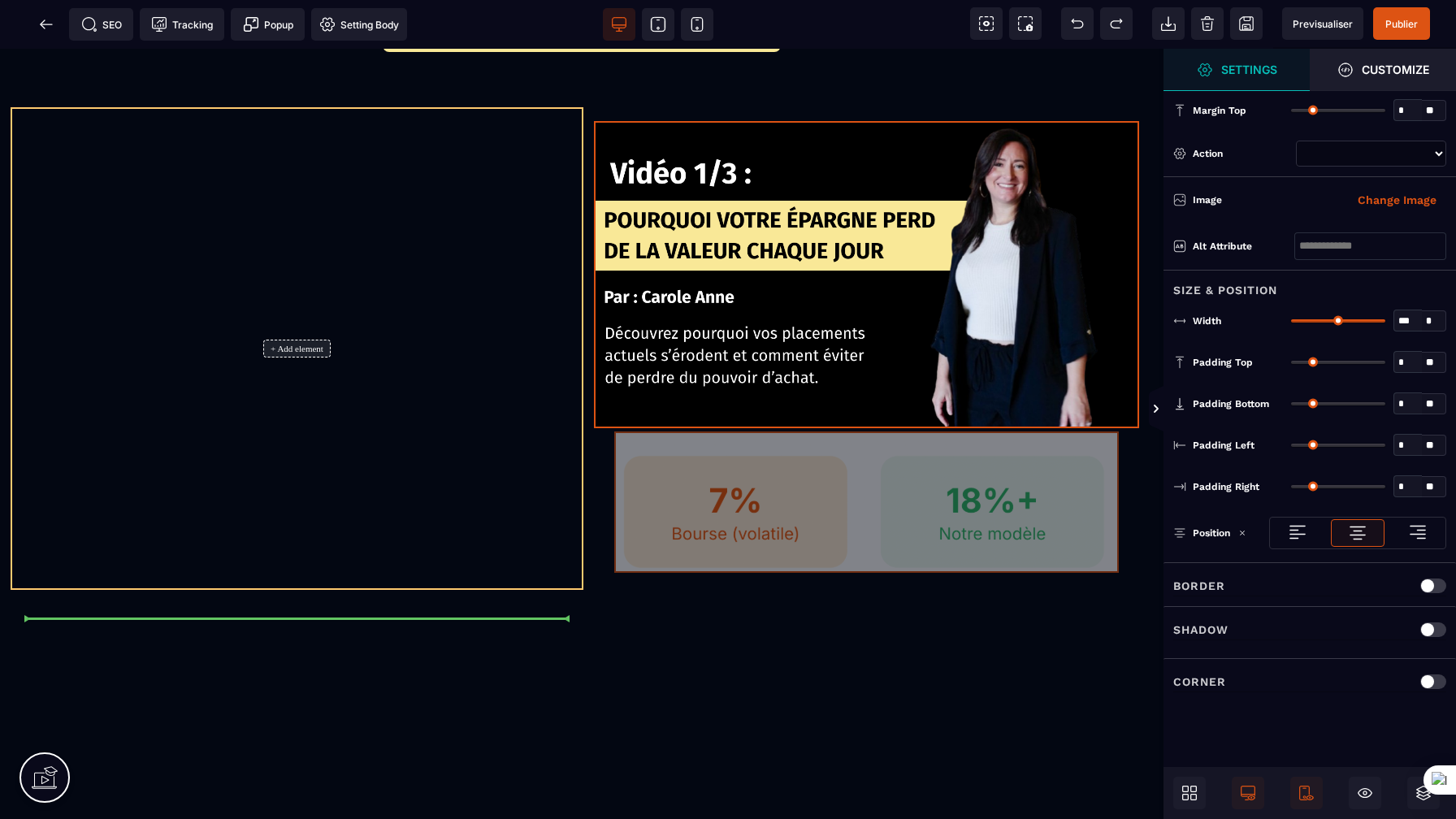
drag, startPoint x: 719, startPoint y: 523, endPoint x: 374, endPoint y: 465, distance: 349.8
select select
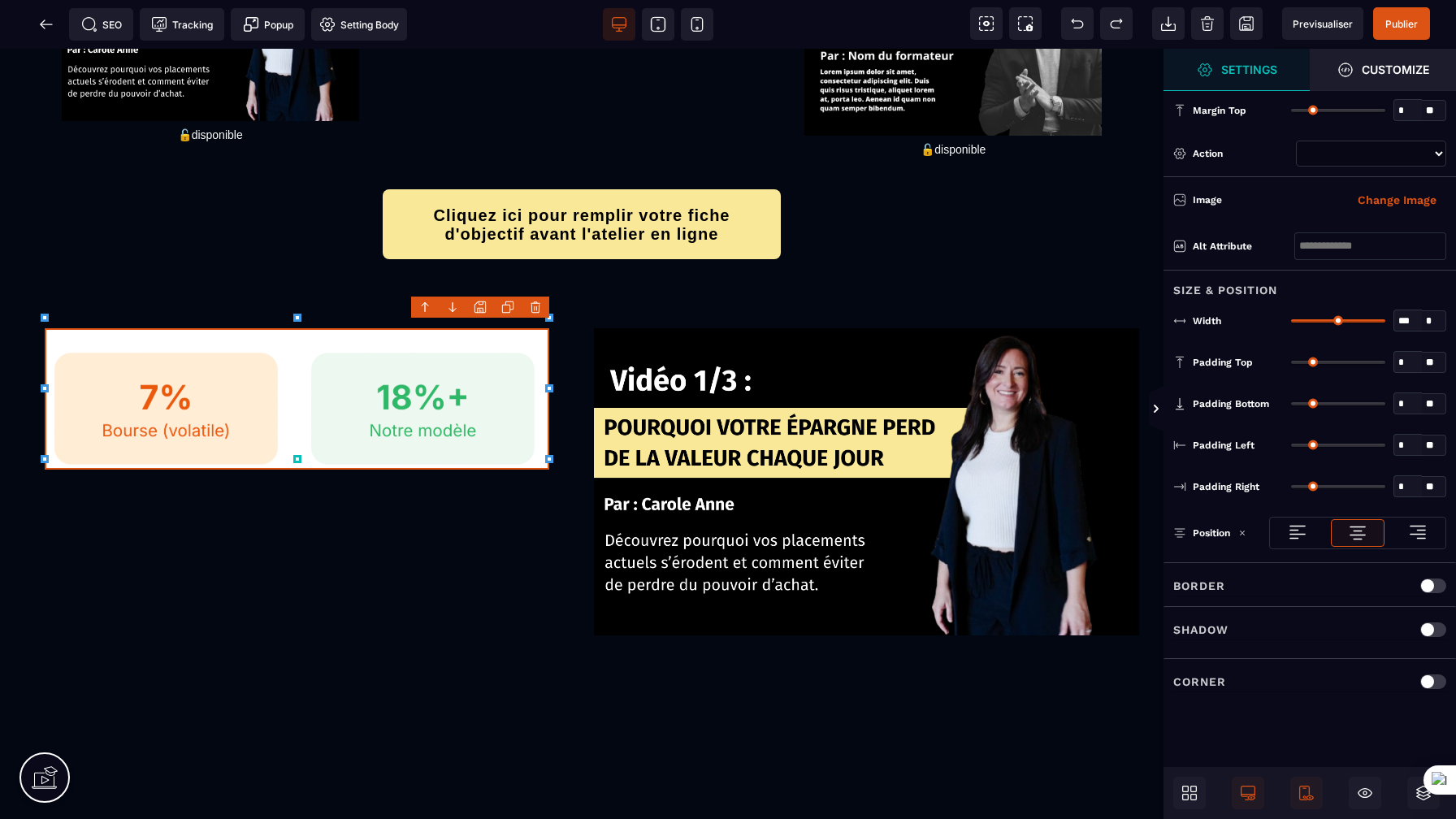
scroll to position [232, 0]
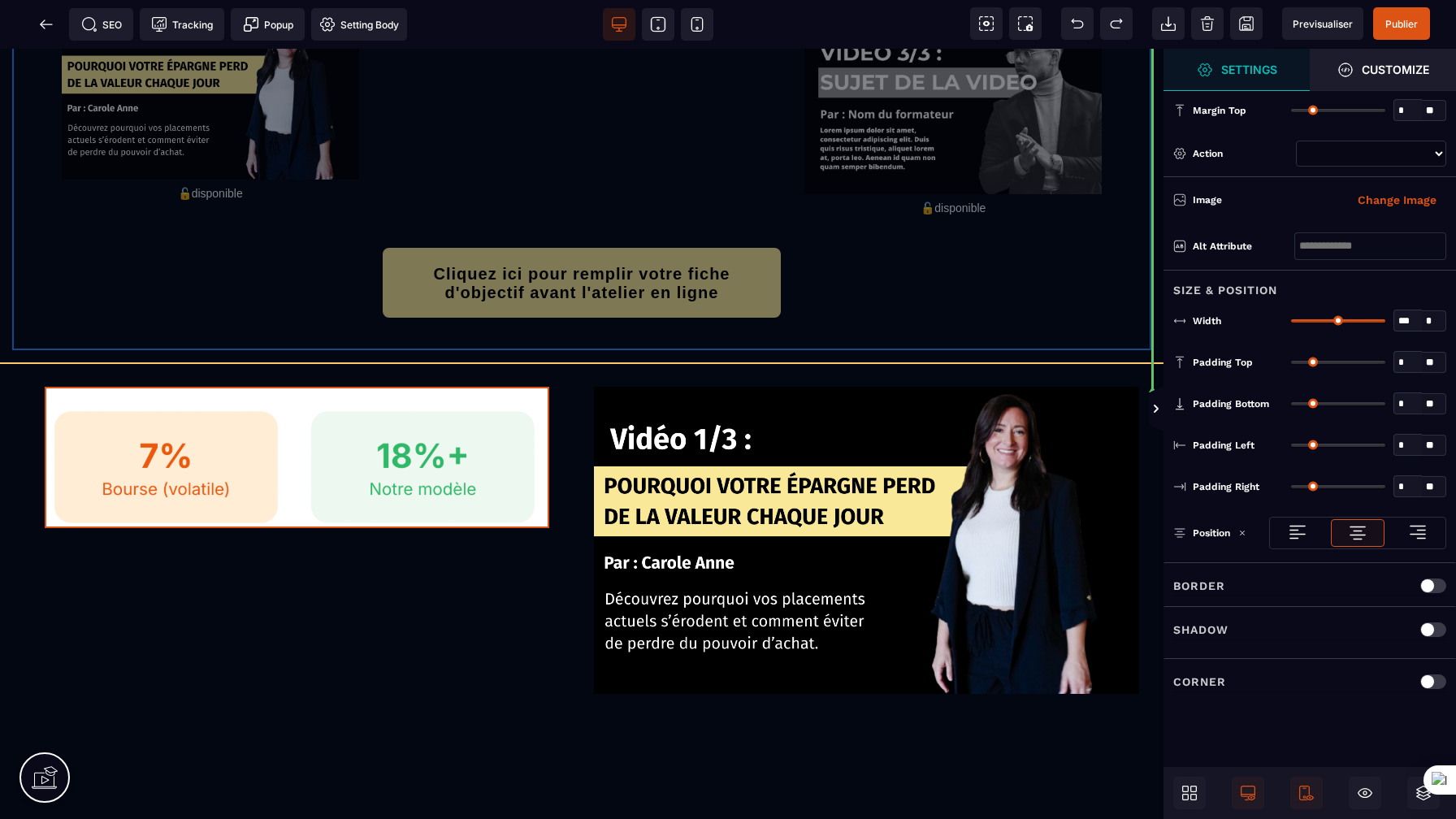
drag, startPoint x: 903, startPoint y: 326, endPoint x: 928, endPoint y: 327, distance: 25.0
click at [928, 327] on div "Video #1 🔓disponible Video #2 🔓disponible Video #3 🔓disponible Cliquez ici pour…" at bounding box center [581, 155] width 1163 height 414
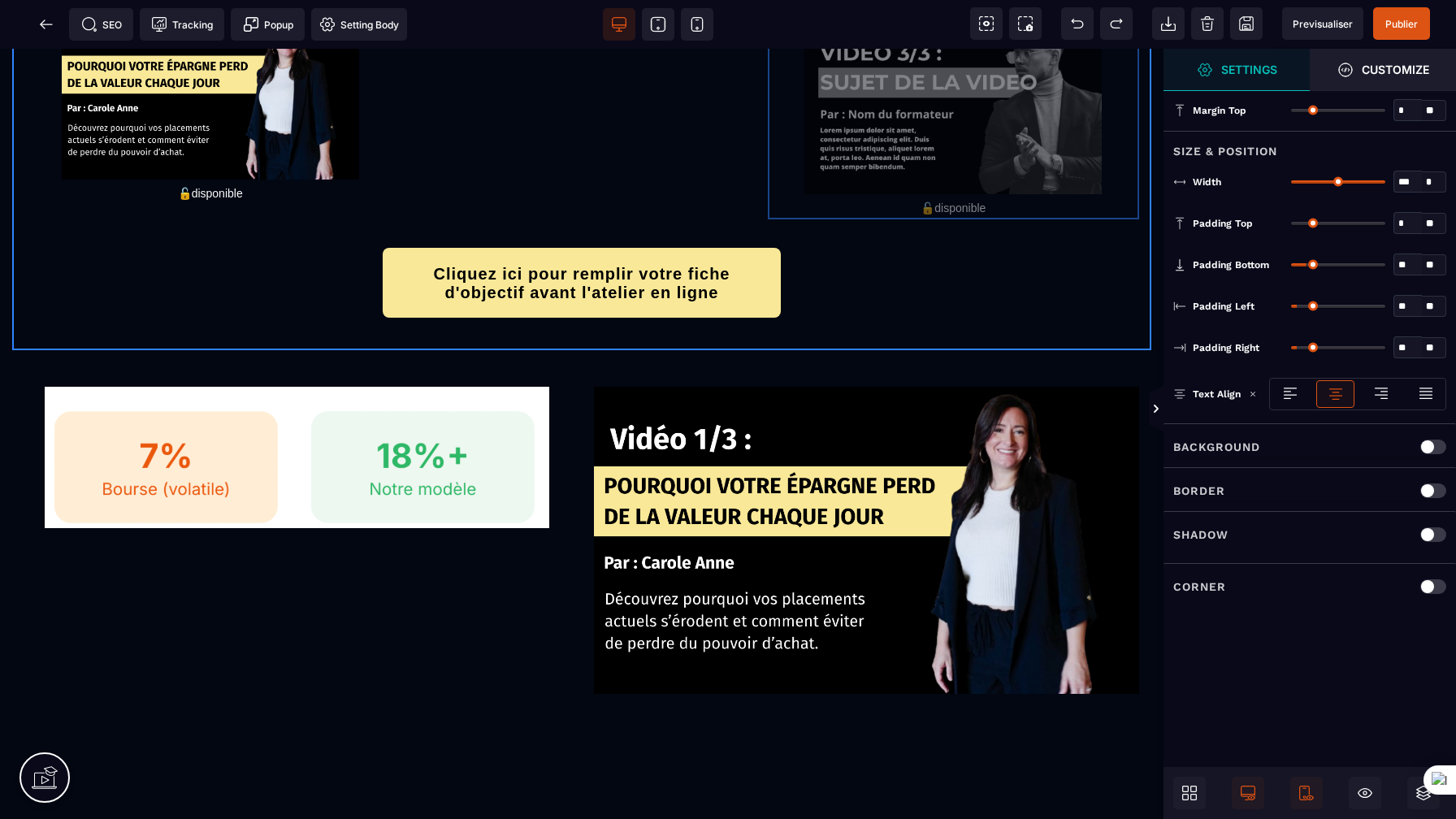
drag, startPoint x: 922, startPoint y: 186, endPoint x: 908, endPoint y: 238, distance: 53.9
click at [908, 231] on div "Video #1 🔓disponible Video #2 🔓disponible Video #3 🔓disponible" at bounding box center [582, 96] width 1139 height 271
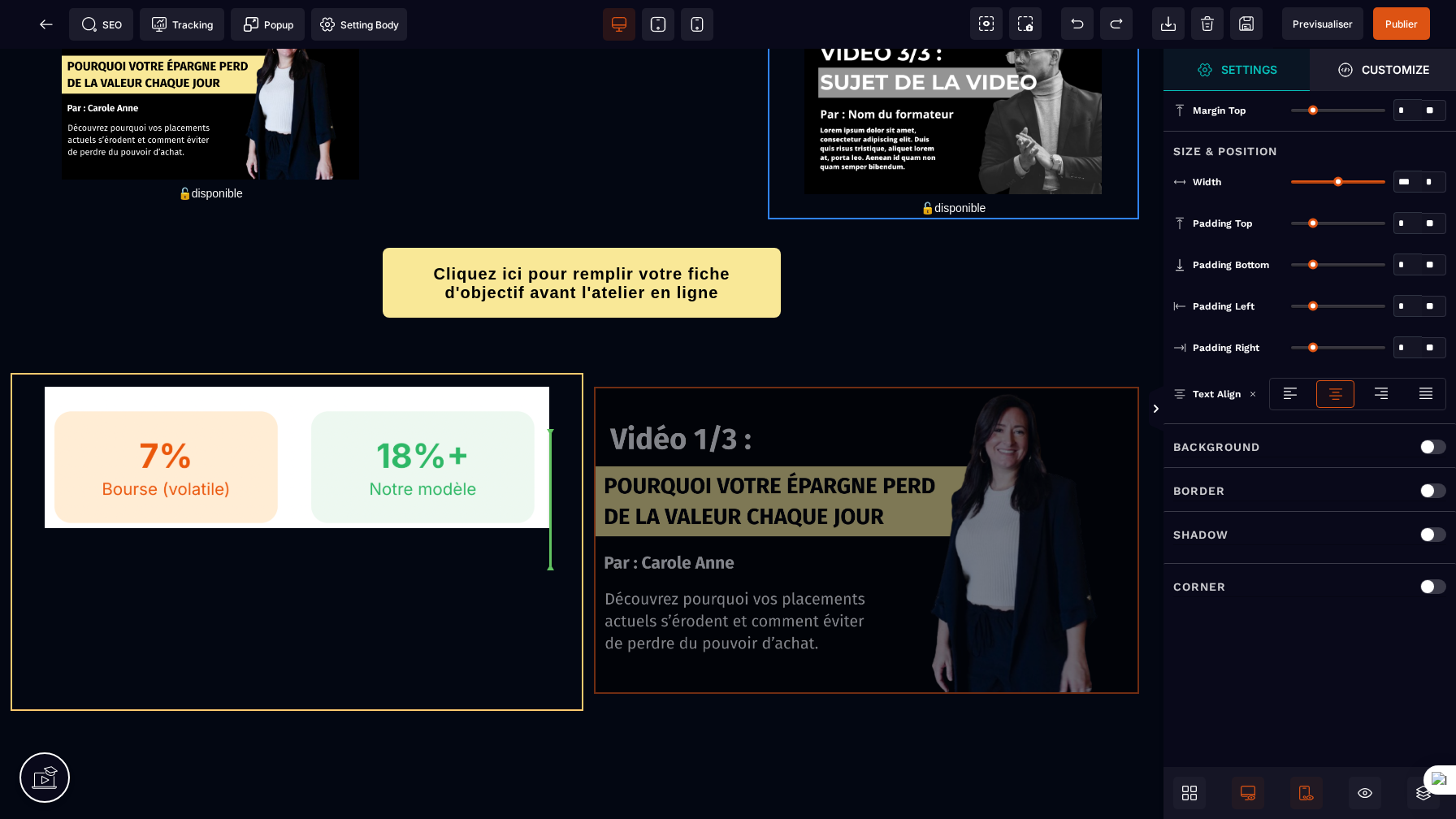
drag, startPoint x: 834, startPoint y: 584, endPoint x: 541, endPoint y: 572, distance: 293.2
select select
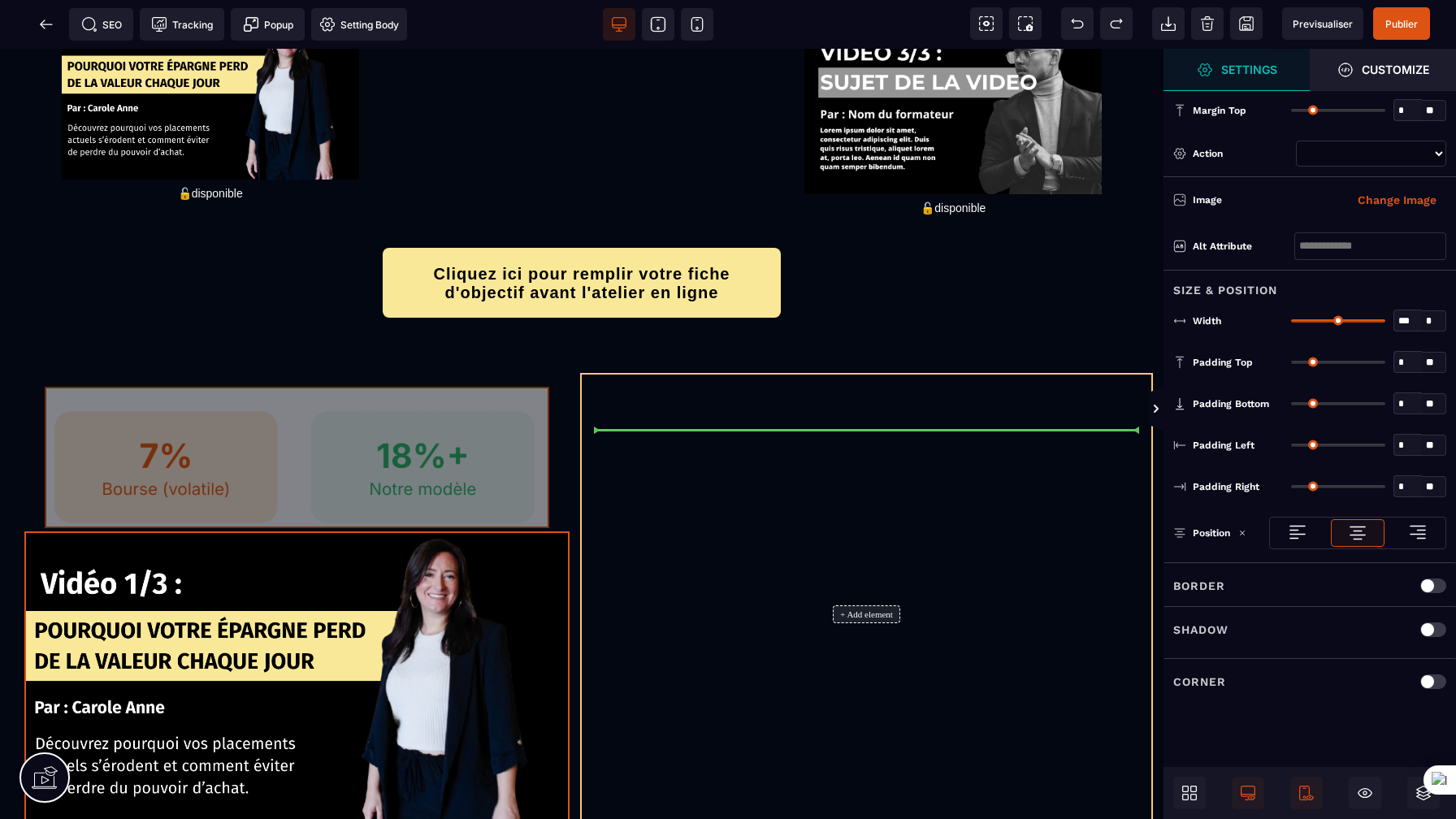
drag, startPoint x: 502, startPoint y: 491, endPoint x: 816, endPoint y: 527, distance: 316.1
select select
